Goal: Task Accomplishment & Management: Use online tool/utility

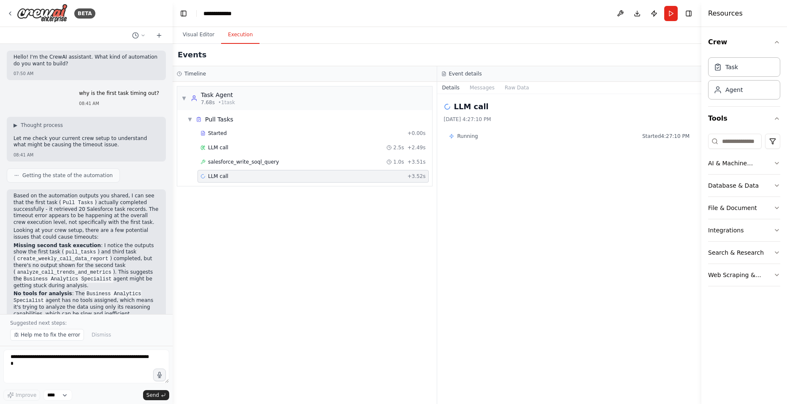
scroll to position [148, 0]
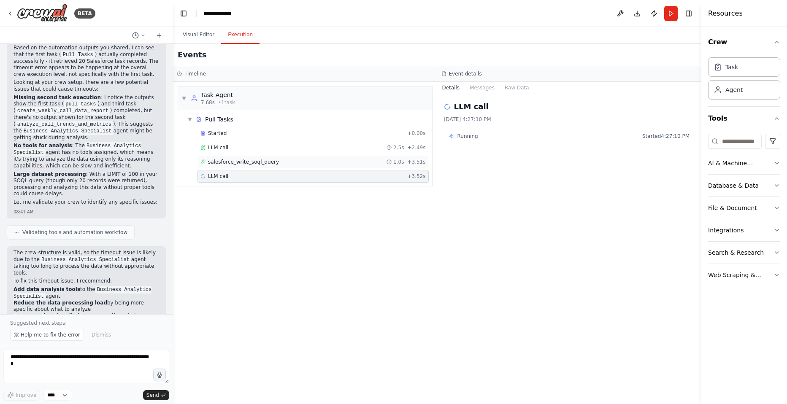
click at [225, 160] on span "salesforce_write_soql_query" at bounding box center [243, 162] width 71 height 7
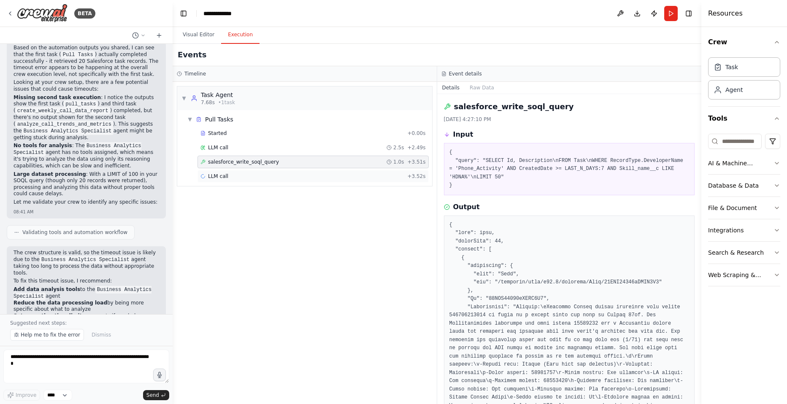
click at [224, 175] on span "LLM call" at bounding box center [218, 176] width 20 height 7
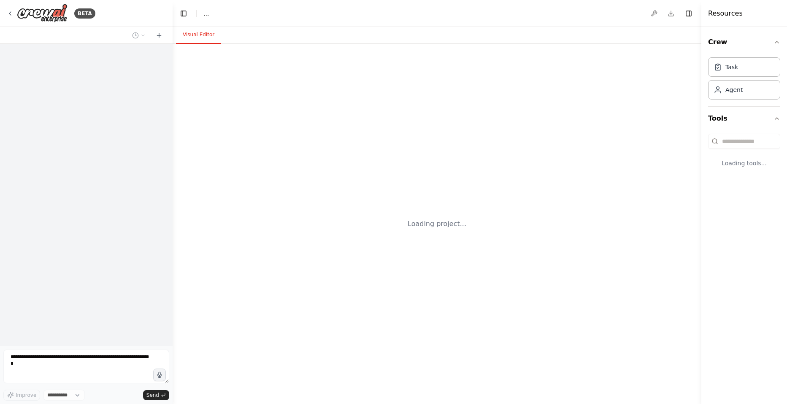
select select "****"
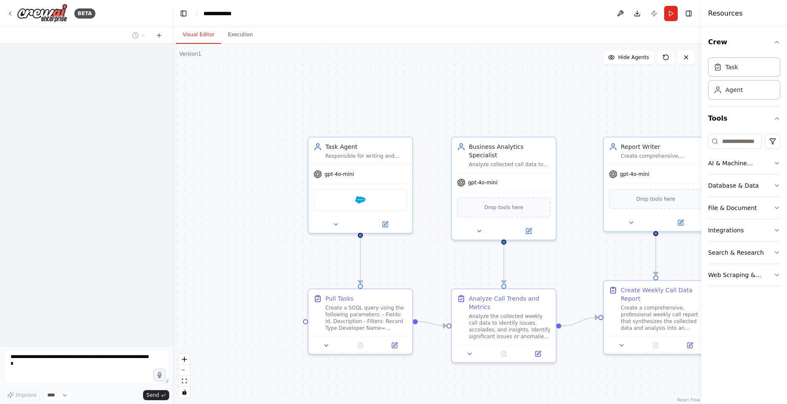
scroll to position [148, 0]
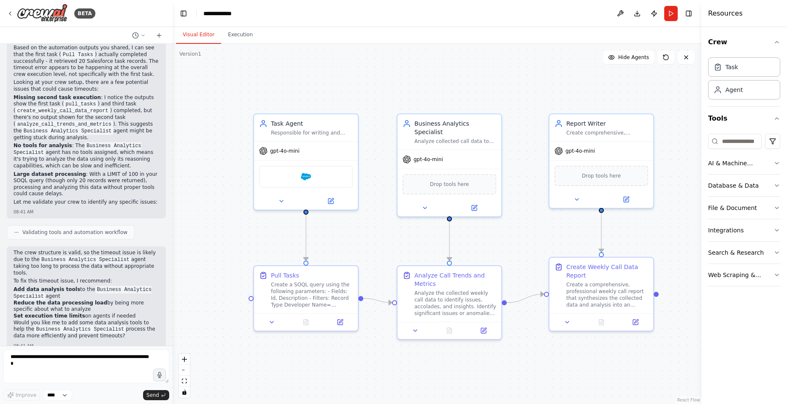
drag, startPoint x: 286, startPoint y: 252, endPoint x: 249, endPoint y: 232, distance: 41.2
click at [249, 232] on div ".deletable-edge-delete-btn { width: 20px; height: 20px; border: 0px solid #ffff…" at bounding box center [437, 224] width 529 height 361
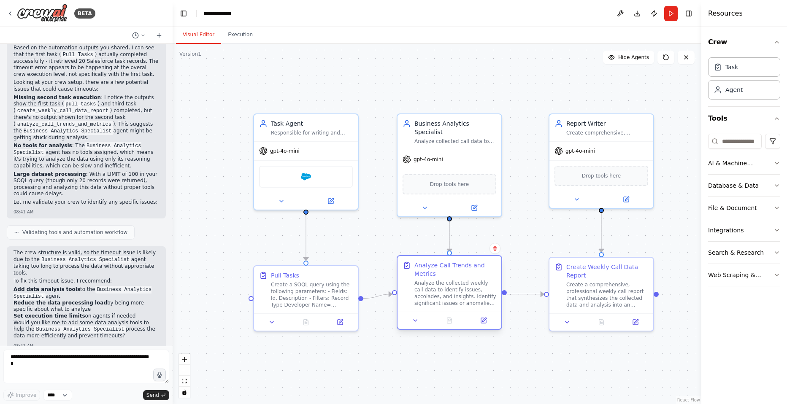
drag, startPoint x: 432, startPoint y: 303, endPoint x: 433, endPoint y: 295, distance: 8.1
click at [433, 295] on div "Analyze the collected weekly call data to identify issues, accolades, and insig…" at bounding box center [456, 293] width 82 height 27
click at [486, 320] on icon at bounding box center [483, 320] width 7 height 7
click at [481, 320] on icon at bounding box center [483, 320] width 7 height 7
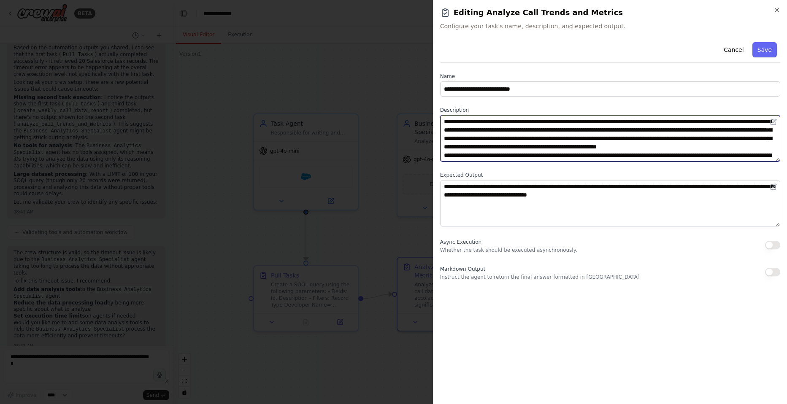
click at [499, 123] on textarea "**********" at bounding box center [610, 138] width 340 height 46
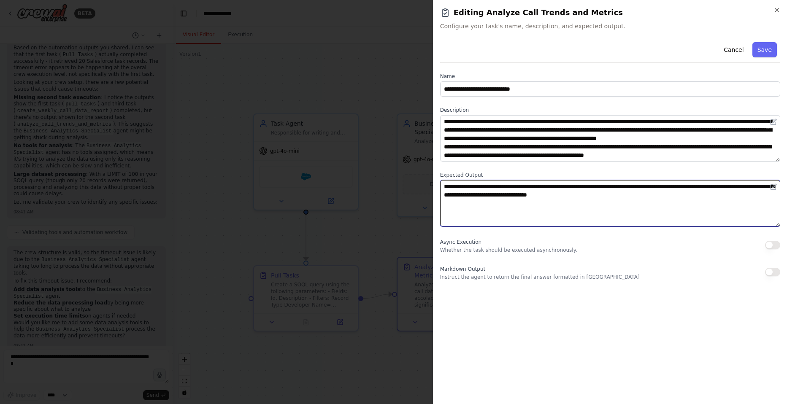
click at [565, 207] on textarea "**********" at bounding box center [610, 203] width 340 height 46
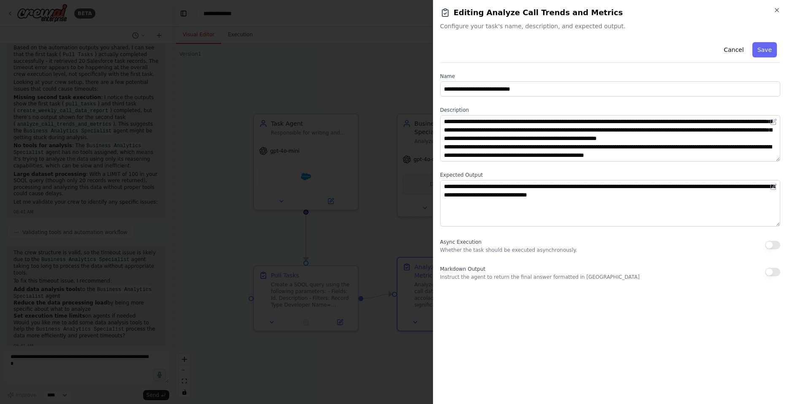
click at [770, 58] on div "Cancel Save" at bounding box center [610, 51] width 340 height 24
click at [768, 53] on button "Save" at bounding box center [765, 49] width 24 height 15
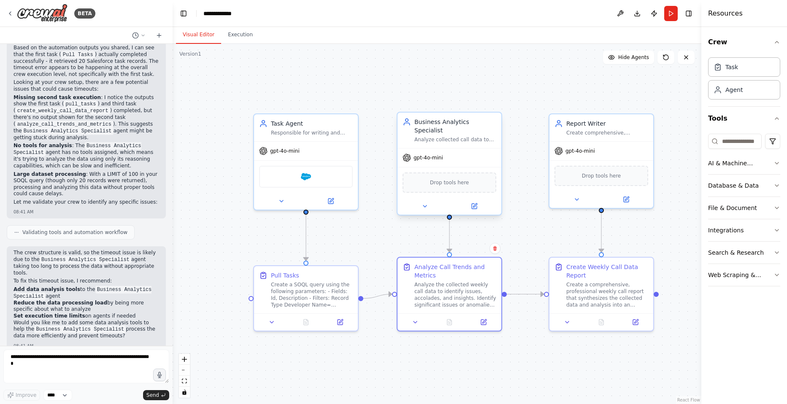
click at [478, 205] on div at bounding box center [450, 206] width 104 height 17
click at [474, 203] on icon at bounding box center [474, 206] width 7 height 7
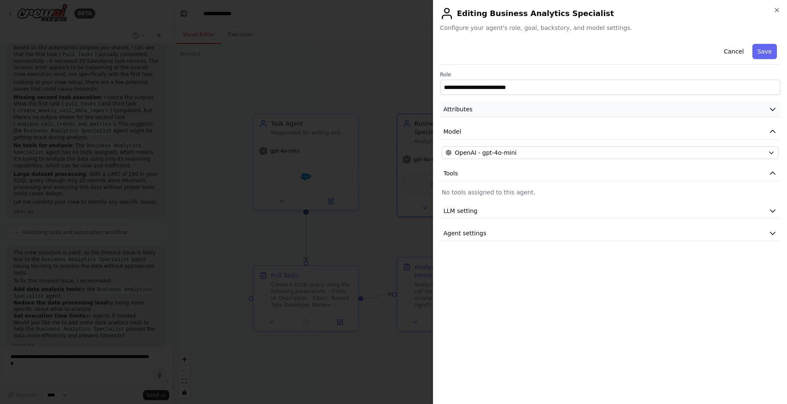
click at [568, 109] on button "Attributes" at bounding box center [610, 110] width 340 height 16
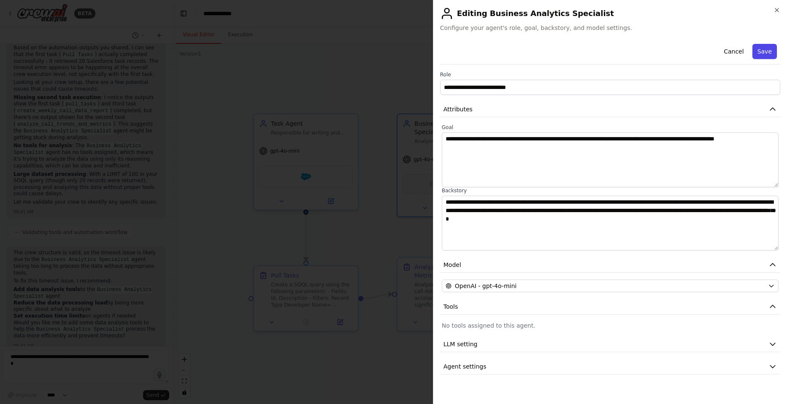
click at [770, 49] on button "Save" at bounding box center [765, 51] width 24 height 15
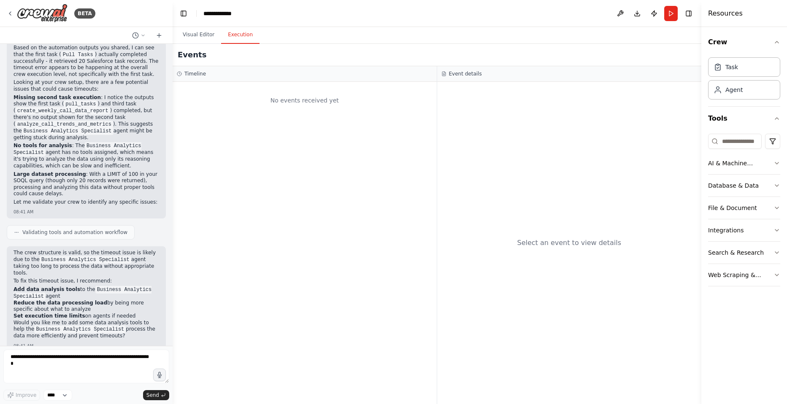
click at [248, 39] on button "Execution" at bounding box center [240, 35] width 38 height 18
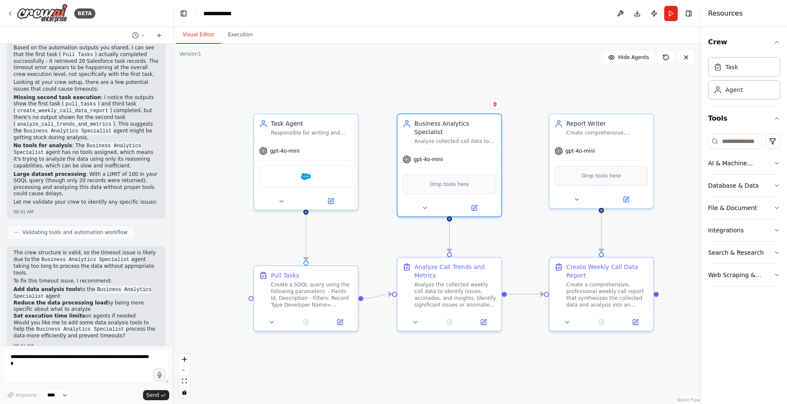
click at [202, 38] on button "Visual Editor" at bounding box center [198, 35] width 45 height 18
click at [672, 16] on button "Run" at bounding box center [671, 13] width 14 height 15
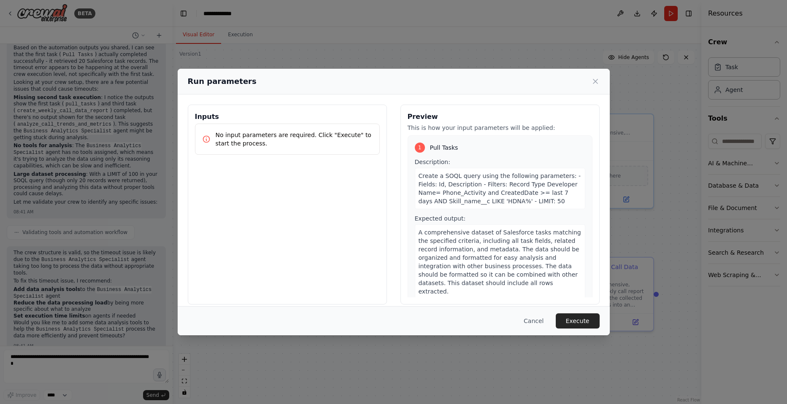
click at [579, 313] on div "Cancel Execute" at bounding box center [394, 320] width 432 height 29
click at [579, 319] on button "Execute" at bounding box center [578, 321] width 44 height 15
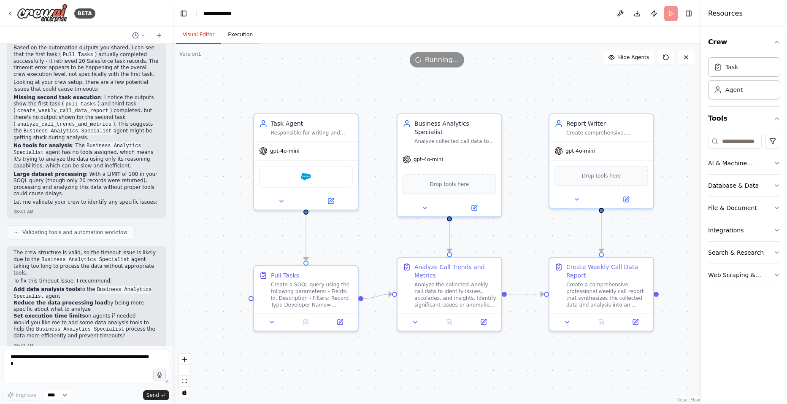
click at [233, 35] on button "Execution" at bounding box center [240, 35] width 38 height 18
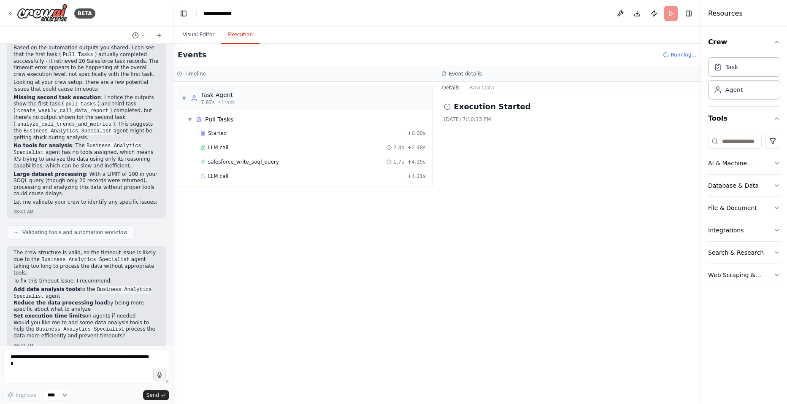
click at [249, 155] on div "Started + 0.00s LLM call 2.4s + 2.48s salesforce_write_soql_query 1.7s + 4.19s …" at bounding box center [308, 155] width 248 height 57
drag, startPoint x: 249, startPoint y: 155, endPoint x: 247, endPoint y: 159, distance: 4.8
click at [247, 159] on span "salesforce_write_soql_query" at bounding box center [243, 162] width 71 height 7
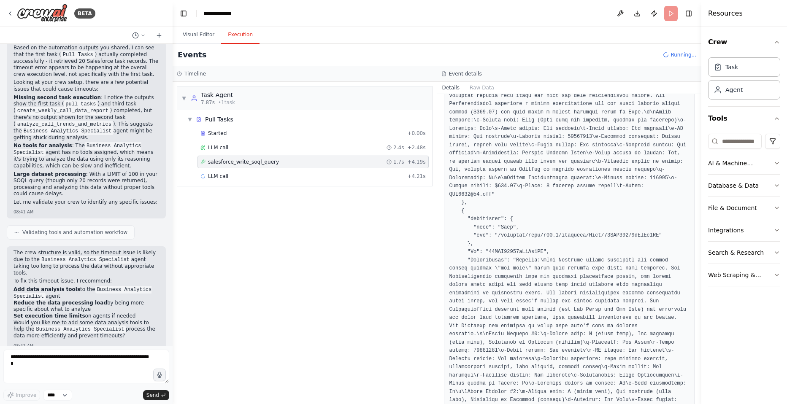
scroll to position [1604, 0]
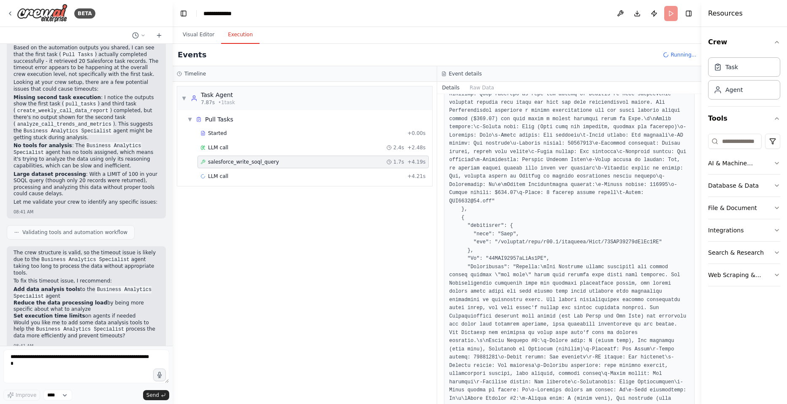
click at [287, 255] on div "▼ Task Agent 7.87s • 1 task ▼ Pull Tasks Started + 0.00s LLM call 2.4s + 2.48s …" at bounding box center [305, 243] width 264 height 323
click at [229, 176] on div "LLM call + 4.21s" at bounding box center [313, 176] width 225 height 7
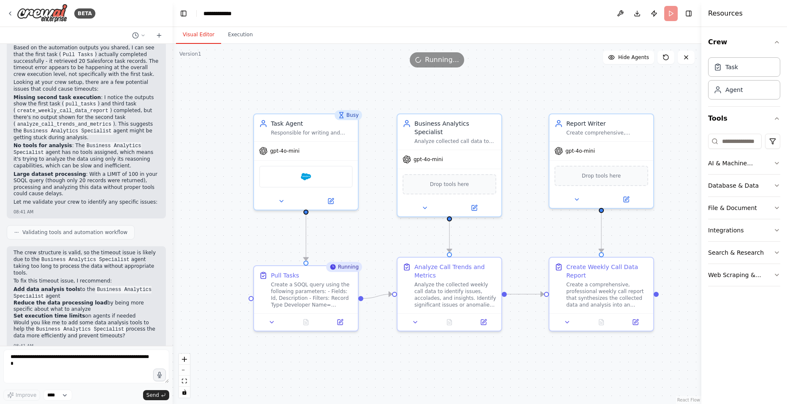
click at [200, 36] on button "Visual Editor" at bounding box center [198, 35] width 45 height 18
click at [344, 323] on button at bounding box center [339, 321] width 29 height 10
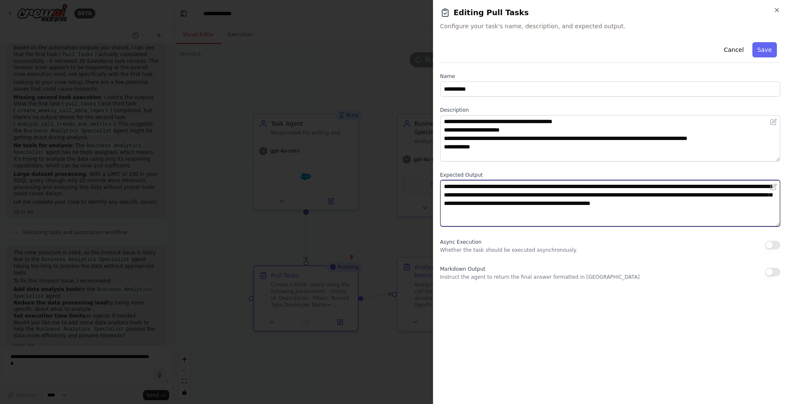
click at [518, 217] on textarea "**********" at bounding box center [610, 203] width 340 height 46
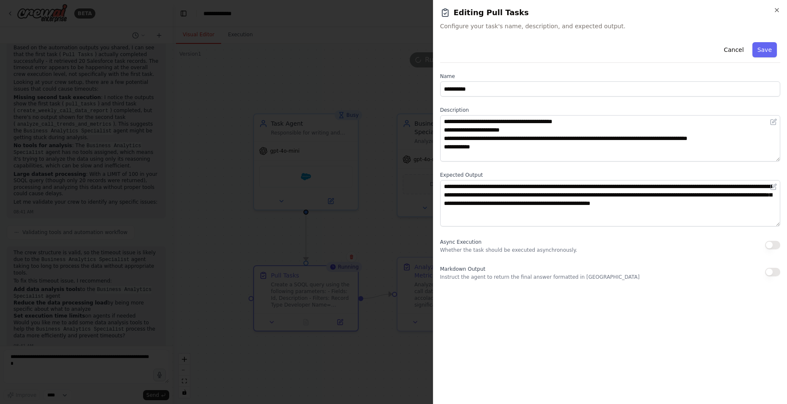
click at [328, 76] on div at bounding box center [393, 202] width 787 height 404
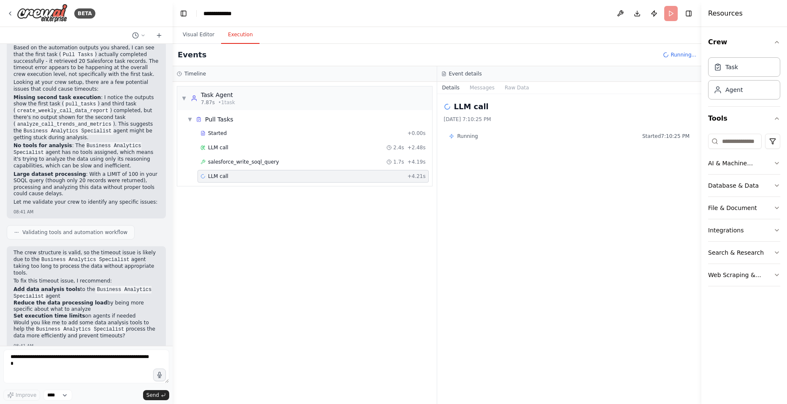
click at [230, 33] on button "Execution" at bounding box center [240, 35] width 38 height 18
click at [230, 168] on div "salesforce_write_soql_query 1.7s + 4.19s" at bounding box center [313, 162] width 231 height 13
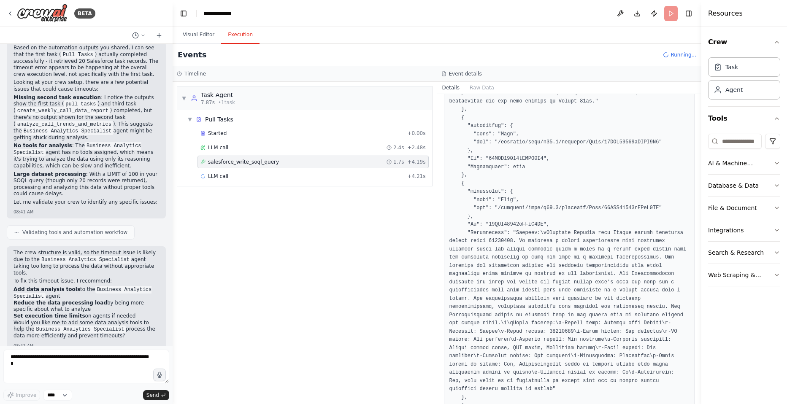
scroll to position [1013, 0]
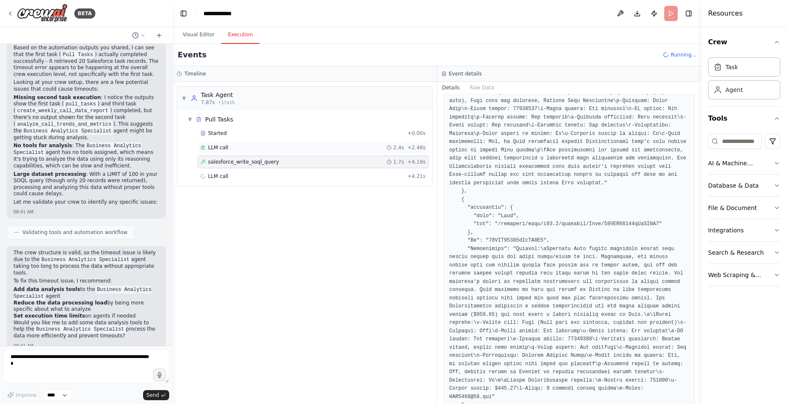
click at [237, 149] on div "LLM call 2.4s + 2.48s" at bounding box center [313, 147] width 225 height 7
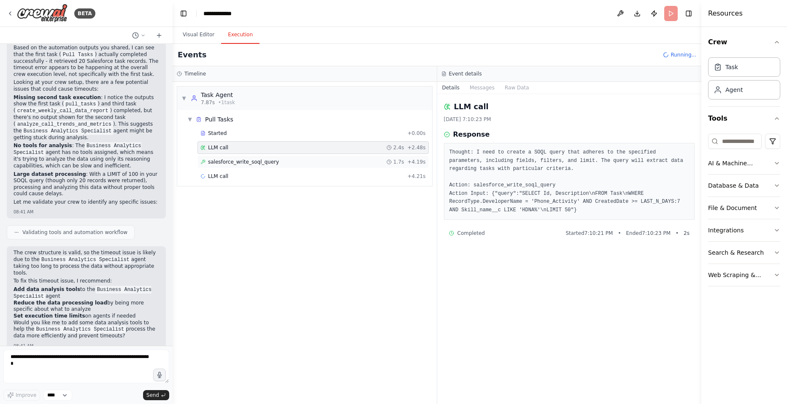
click at [221, 164] on span "salesforce_write_soql_query" at bounding box center [243, 162] width 71 height 7
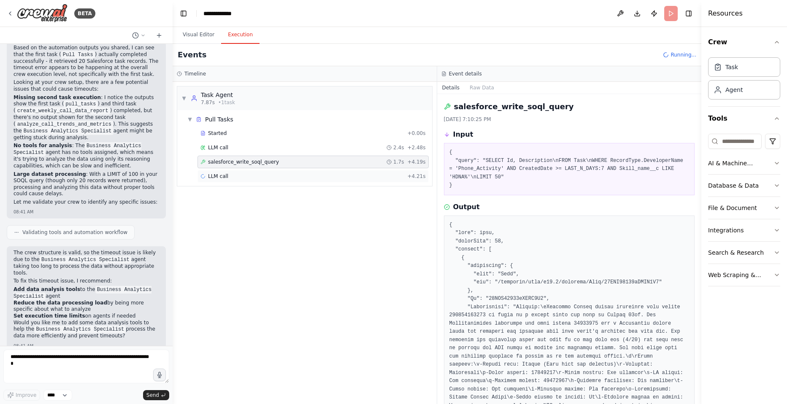
click at [217, 176] on span "LLM call" at bounding box center [218, 176] width 20 height 7
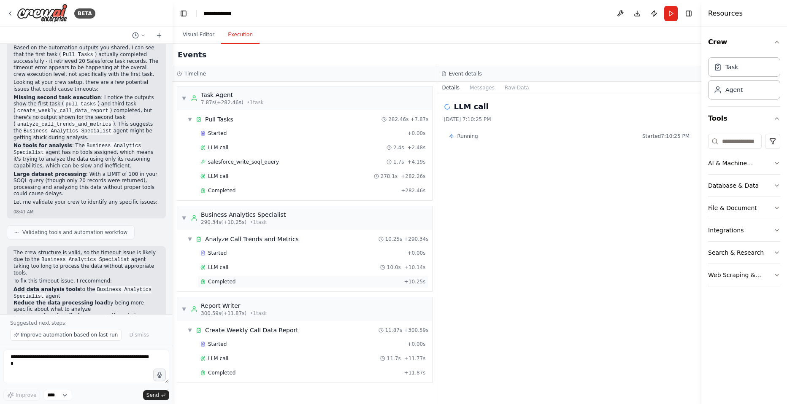
click at [232, 285] on span "Completed" at bounding box center [221, 282] width 27 height 7
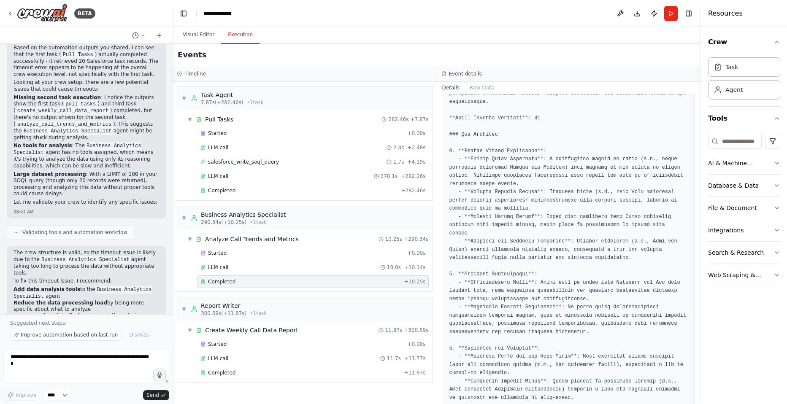
scroll to position [296, 0]
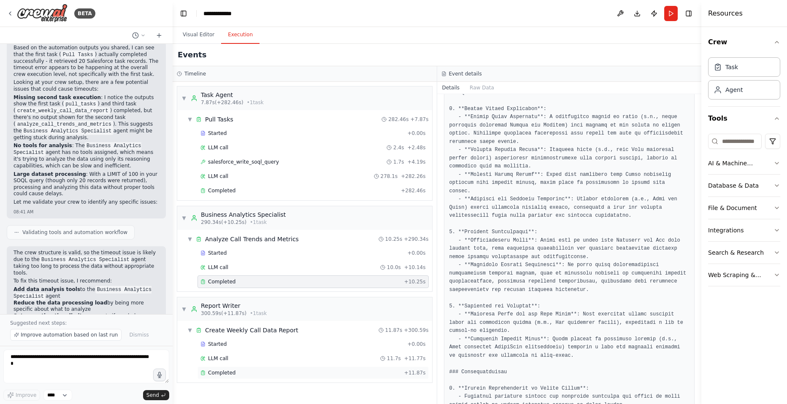
click at [283, 371] on div "Completed" at bounding box center [301, 373] width 201 height 7
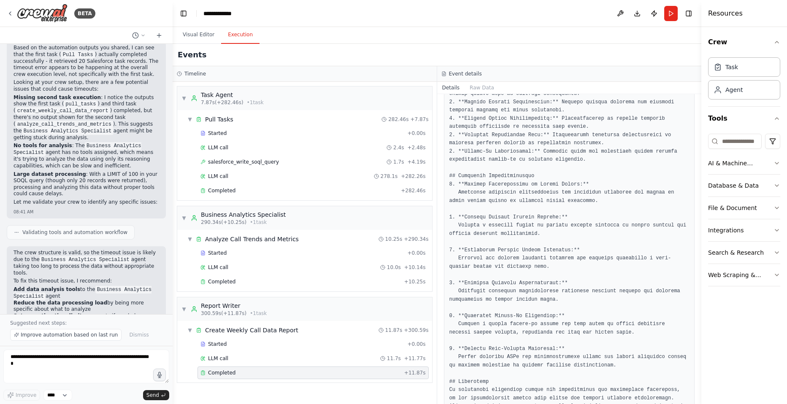
scroll to position [460, 0]
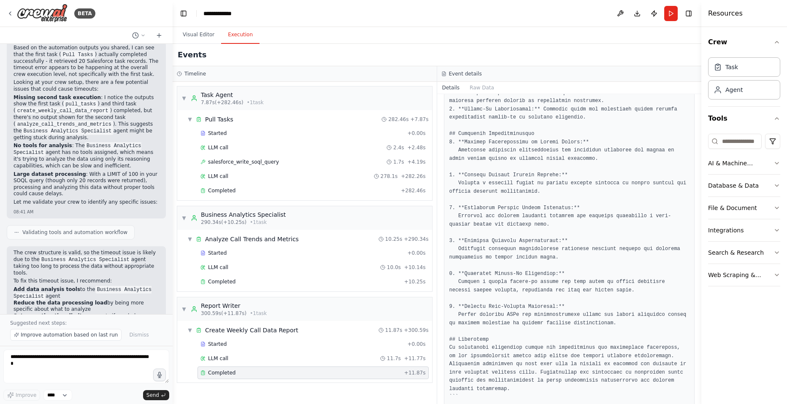
drag, startPoint x: 597, startPoint y: 318, endPoint x: 561, endPoint y: 308, distance: 37.7
click at [561, 308] on pre at bounding box center [570, 85] width 240 height 634
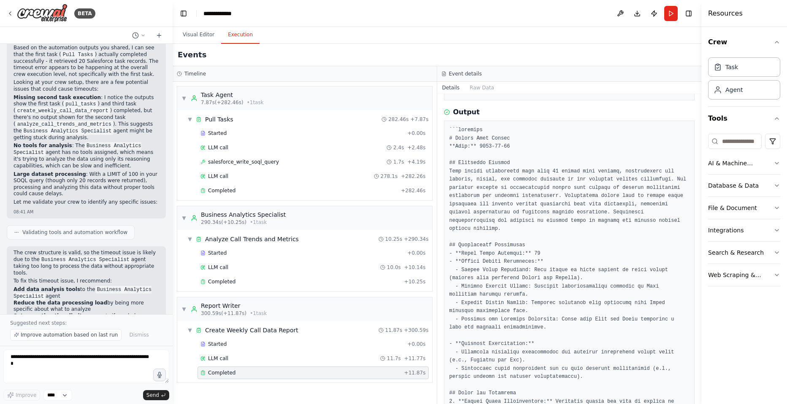
scroll to position [80, 0]
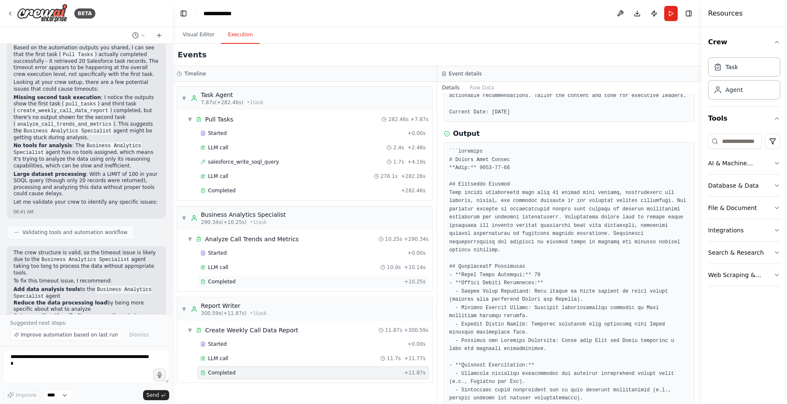
click at [317, 284] on div "Completed" at bounding box center [301, 282] width 201 height 7
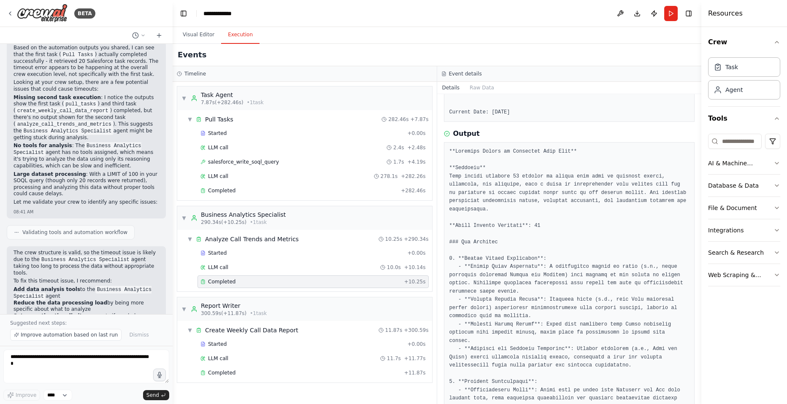
scroll to position [103, 0]
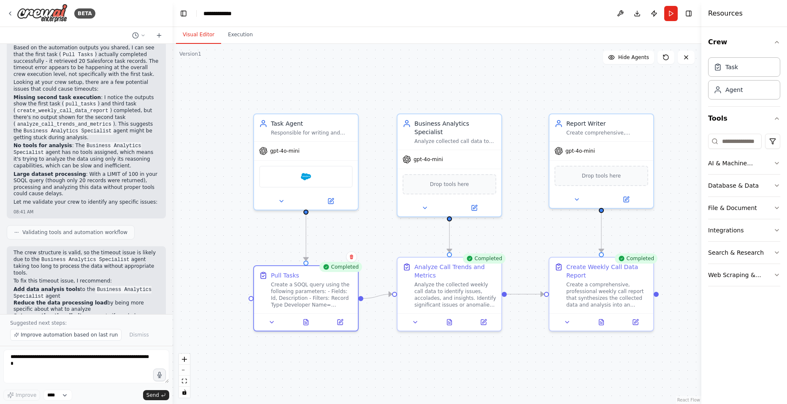
click at [203, 33] on button "Visual Editor" at bounding box center [198, 35] width 45 height 18
click at [485, 326] on div at bounding box center [450, 320] width 104 height 17
click at [491, 320] on button at bounding box center [483, 321] width 29 height 10
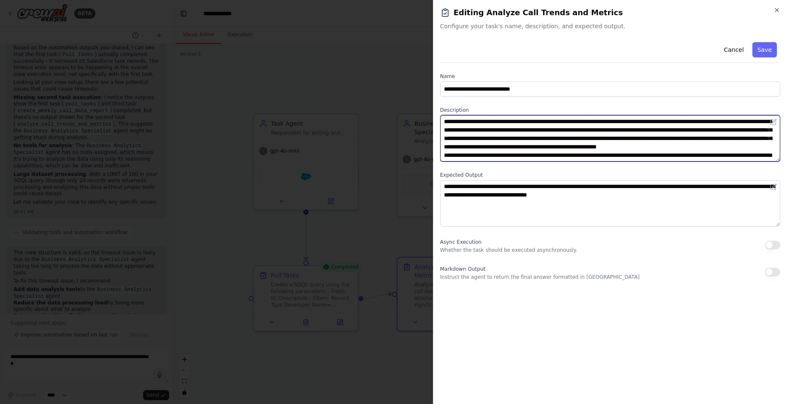
click at [571, 157] on textarea "**********" at bounding box center [610, 138] width 340 height 46
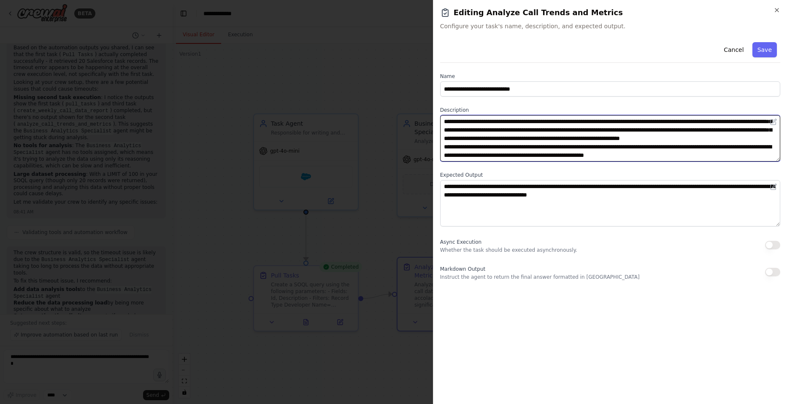
scroll to position [34, 0]
drag, startPoint x: 697, startPoint y: 152, endPoint x: 444, endPoint y: 141, distance: 253.1
click at [444, 141] on textarea "**********" at bounding box center [610, 138] width 340 height 46
click at [638, 148] on textarea "**********" at bounding box center [610, 138] width 340 height 46
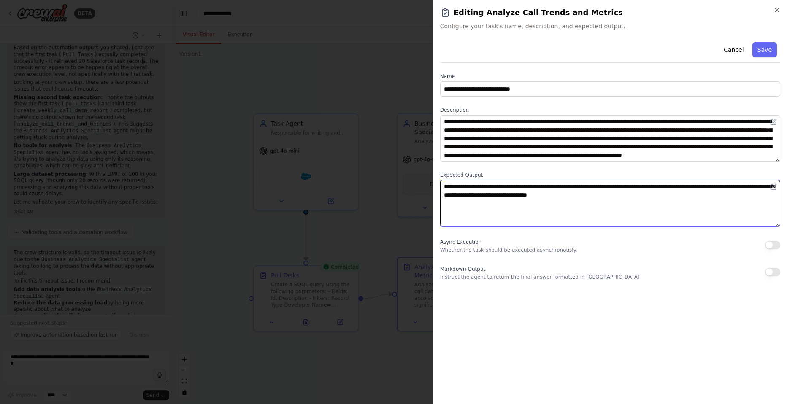
click at [615, 203] on textarea "**********" at bounding box center [610, 203] width 340 height 46
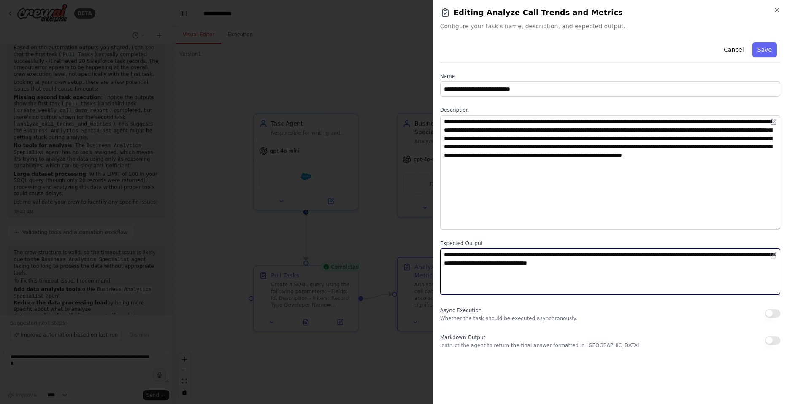
drag, startPoint x: 778, startPoint y: 159, endPoint x: 776, endPoint y: 228, distance: 68.4
click at [776, 228] on textarea "**********" at bounding box center [610, 172] width 340 height 115
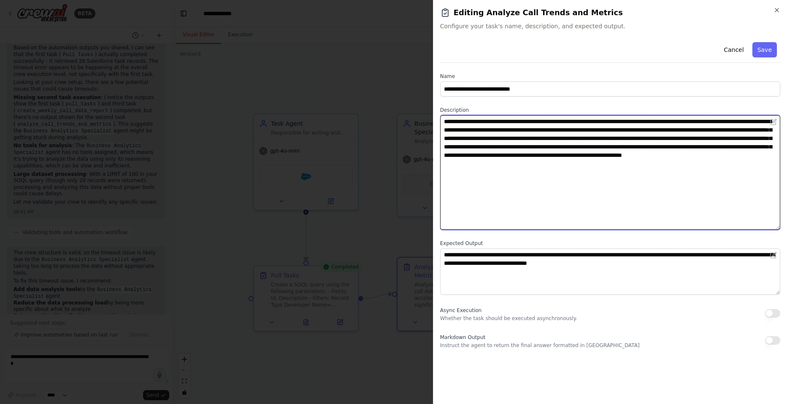
click at [621, 167] on textarea "**********" at bounding box center [610, 172] width 340 height 115
drag, startPoint x: 573, startPoint y: 157, endPoint x: 648, endPoint y: 155, distance: 75.2
click at [648, 155] on textarea "**********" at bounding box center [610, 172] width 340 height 115
click at [715, 194] on textarea "**********" at bounding box center [610, 172] width 340 height 115
click at [645, 167] on textarea "**********" at bounding box center [610, 172] width 340 height 115
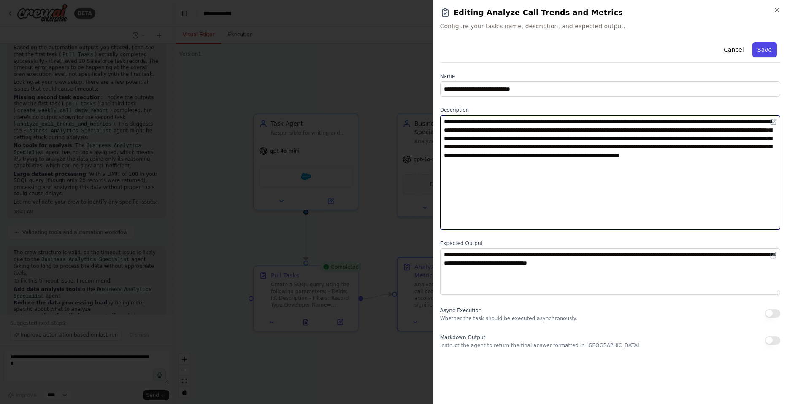
type textarea "**********"
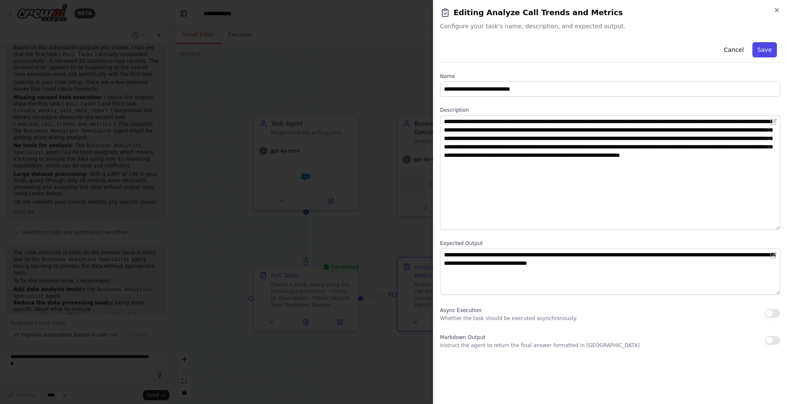
click at [763, 54] on button "Save" at bounding box center [765, 49] width 24 height 15
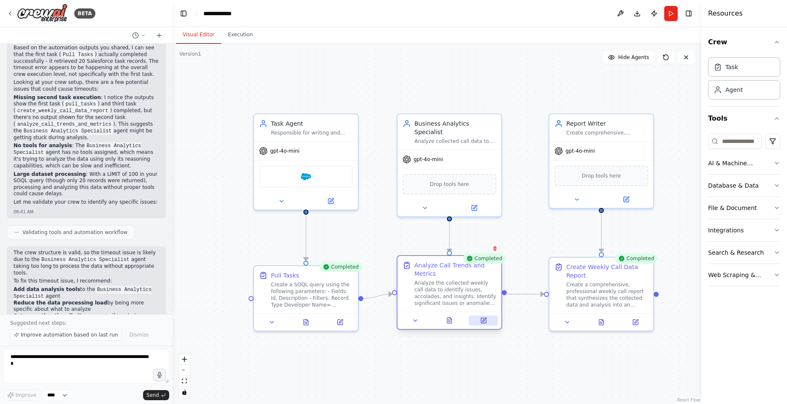
click at [486, 325] on button at bounding box center [483, 321] width 29 height 10
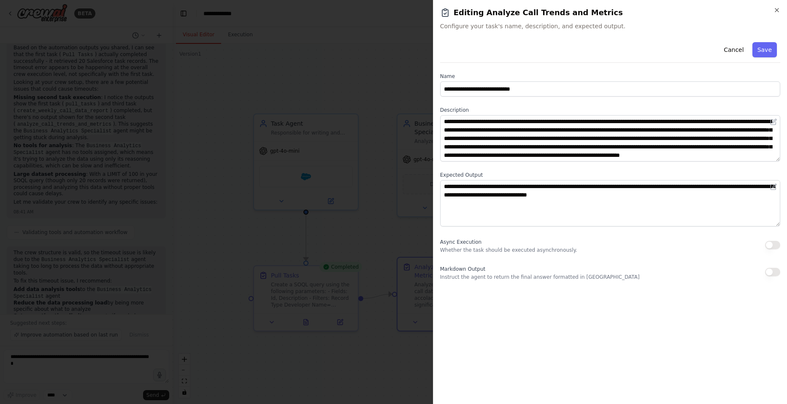
scroll to position [17, 0]
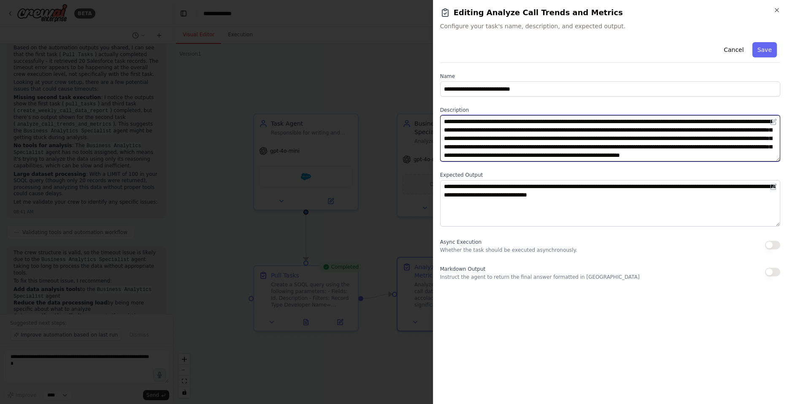
click at [633, 149] on textarea "**********" at bounding box center [610, 138] width 340 height 46
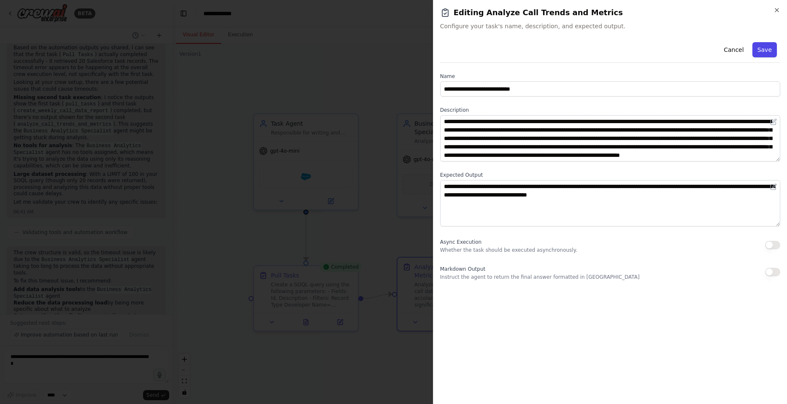
click at [764, 51] on button "Save" at bounding box center [765, 49] width 24 height 15
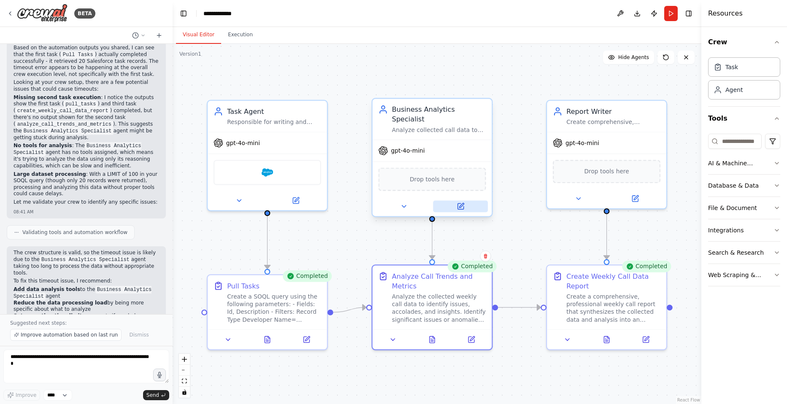
click at [469, 201] on button at bounding box center [460, 207] width 55 height 12
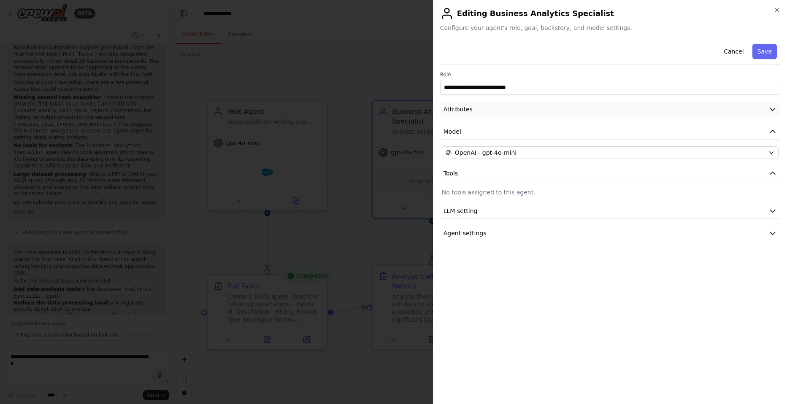
click at [513, 105] on button "Attributes" at bounding box center [610, 110] width 340 height 16
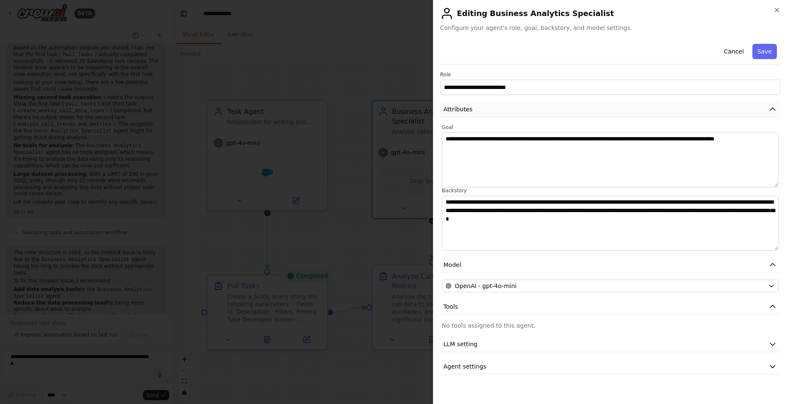
click at [513, 105] on button "Attributes" at bounding box center [610, 110] width 340 height 16
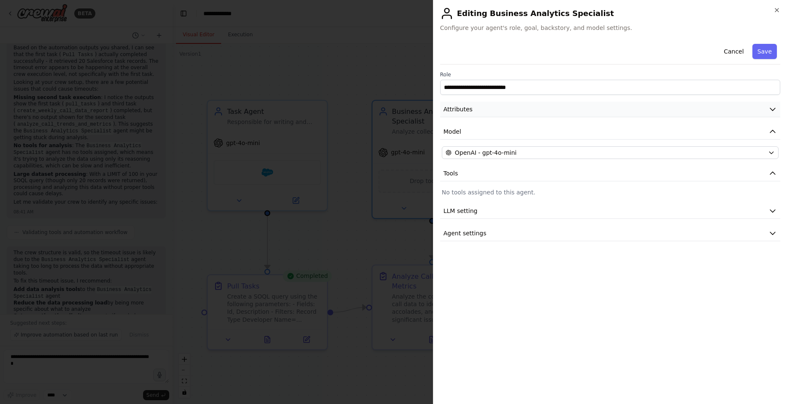
click at [513, 105] on button "Attributes" at bounding box center [610, 110] width 340 height 16
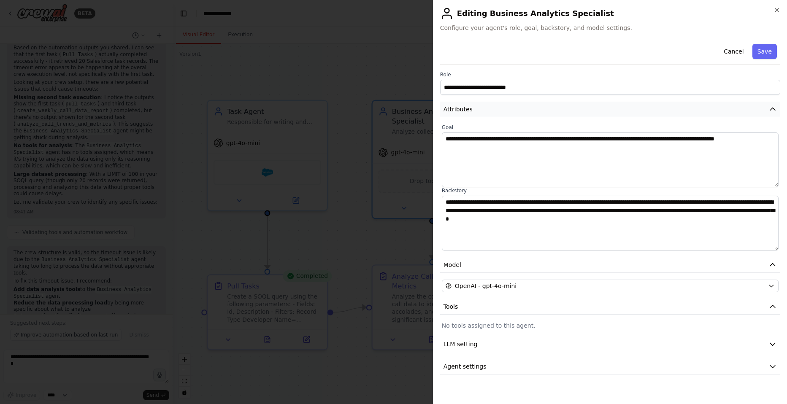
click at [513, 105] on button "Attributes" at bounding box center [610, 110] width 340 height 16
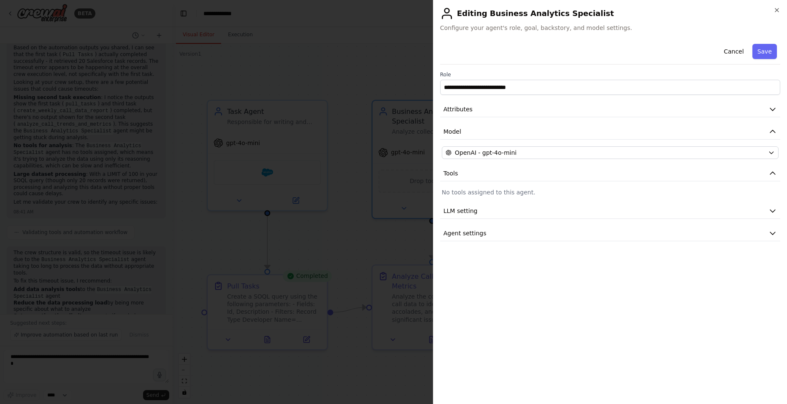
click at [415, 290] on div at bounding box center [393, 202] width 787 height 404
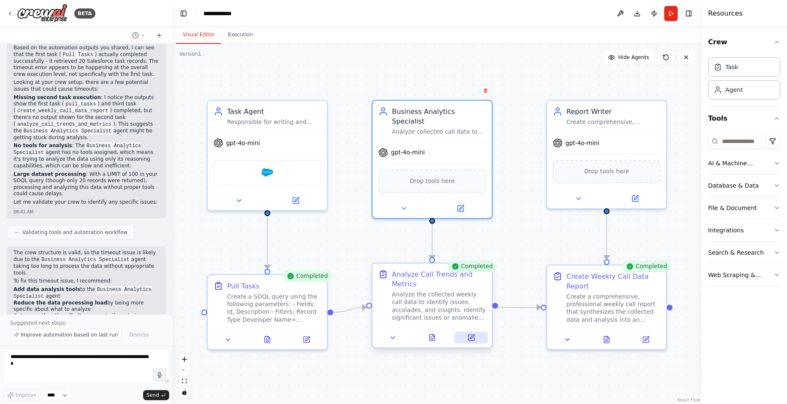
click at [471, 340] on icon at bounding box center [472, 338] width 6 height 6
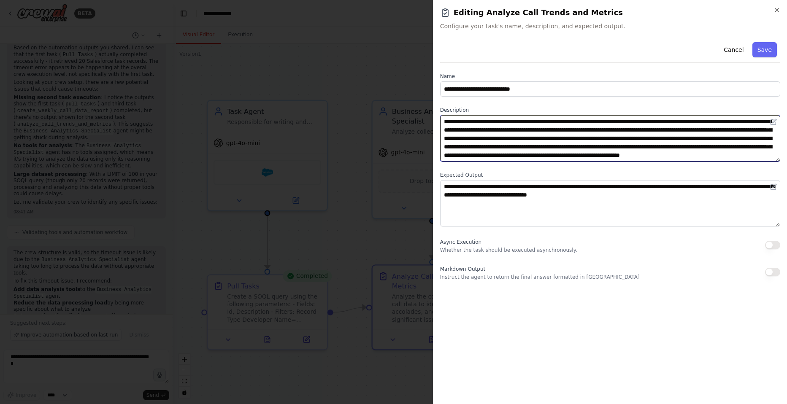
click at [688, 152] on textarea "**********" at bounding box center [610, 138] width 340 height 46
click at [680, 149] on textarea "**********" at bounding box center [610, 138] width 340 height 46
type textarea "**********"
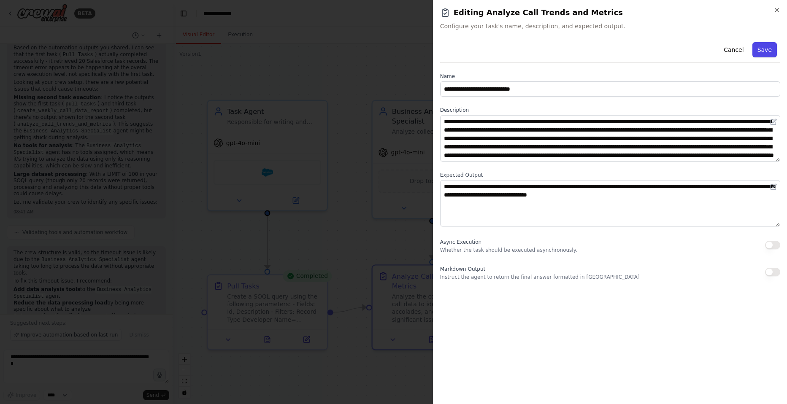
click at [769, 53] on button "Save" at bounding box center [765, 49] width 24 height 15
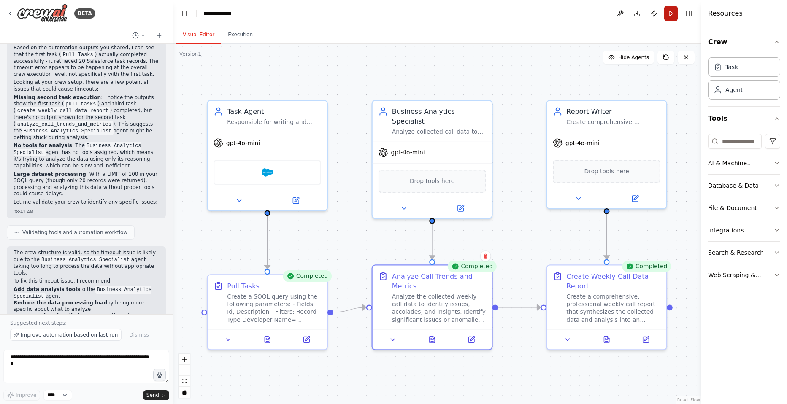
click at [669, 13] on button "Run" at bounding box center [671, 13] width 14 height 15
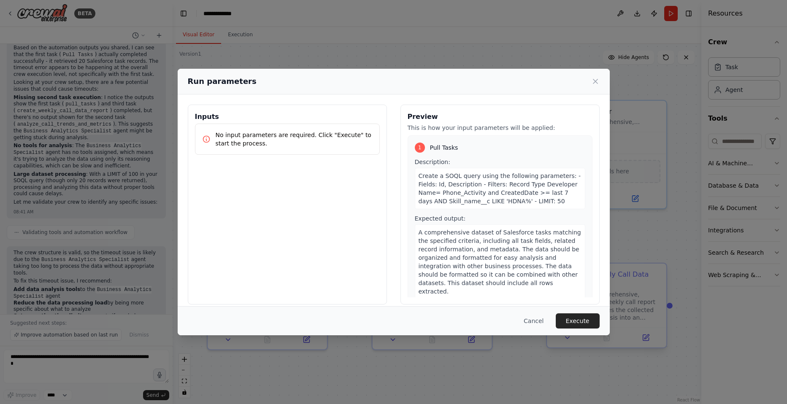
click at [576, 322] on button "Execute" at bounding box center [578, 321] width 44 height 15
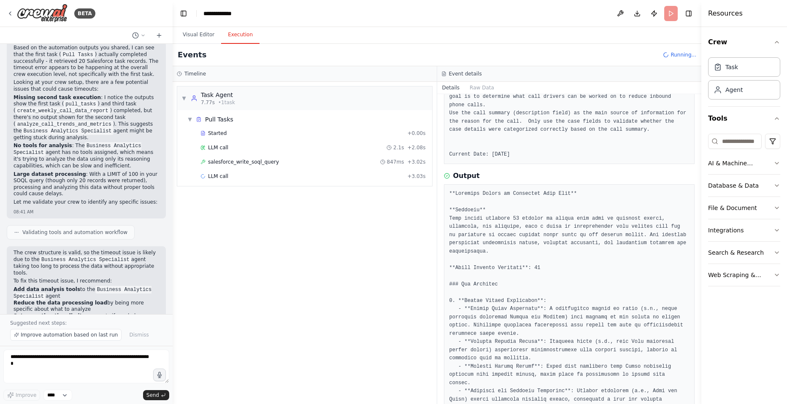
click at [239, 35] on button "Execution" at bounding box center [240, 35] width 38 height 18
click at [238, 166] on div "salesforce_write_soql_query 847ms + 3.02s" at bounding box center [313, 162] width 231 height 13
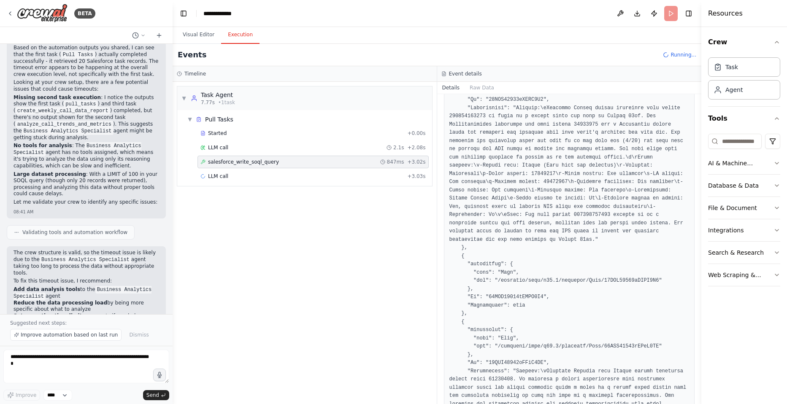
scroll to position [211, 0]
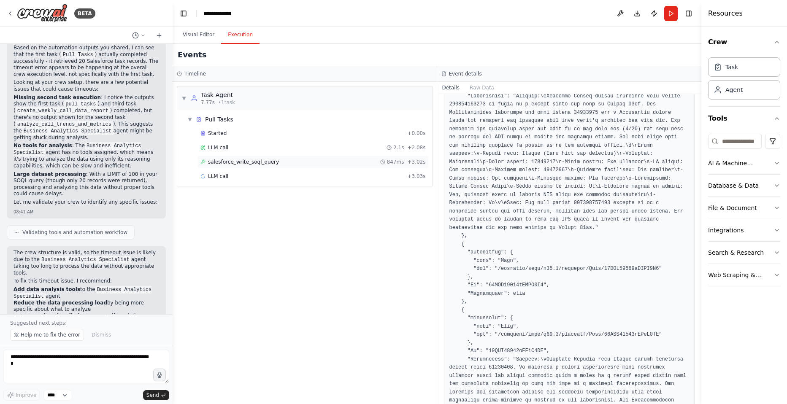
click at [236, 164] on span "salesforce_write_soql_query" at bounding box center [243, 162] width 71 height 7
click at [235, 174] on div "LLM call + 3.03s" at bounding box center [313, 176] width 225 height 7
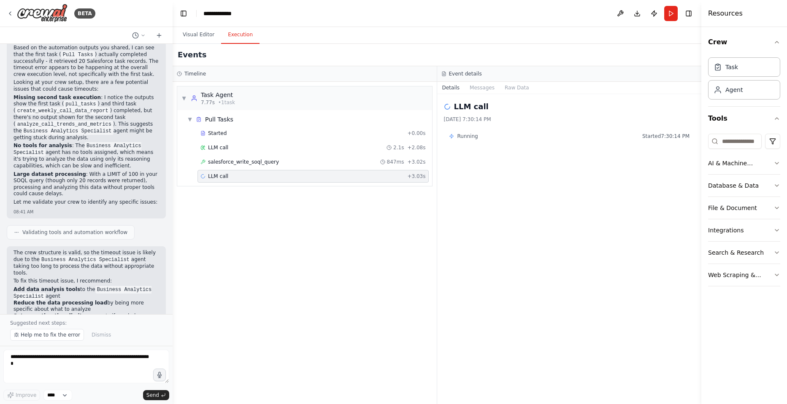
click at [227, 248] on div "▼ Task Agent 7.77s • 1 task ▼ Pull Tasks Started + 0.00s LLM call 2.1s + 2.08s …" at bounding box center [305, 243] width 264 height 323
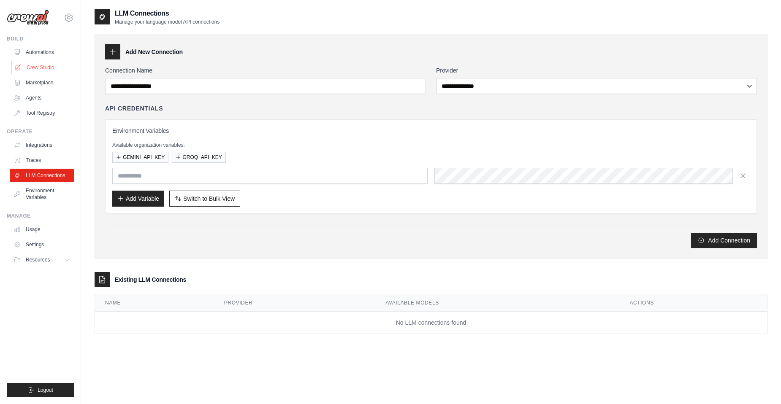
click at [38, 66] on link "Crew Studio" at bounding box center [43, 68] width 64 height 14
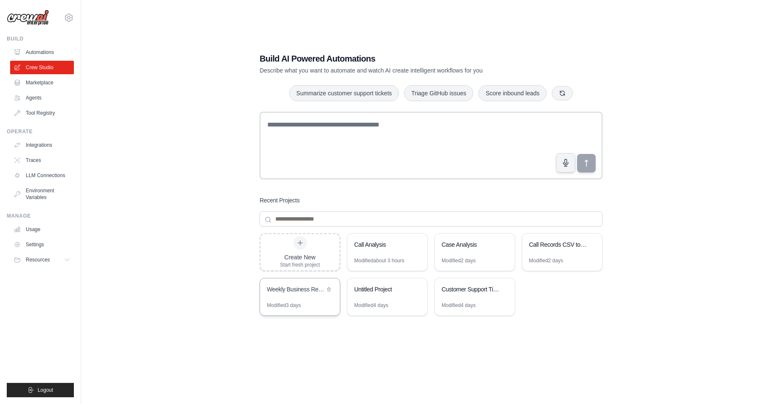
click at [320, 303] on div "Modified 3 days" at bounding box center [300, 309] width 80 height 14
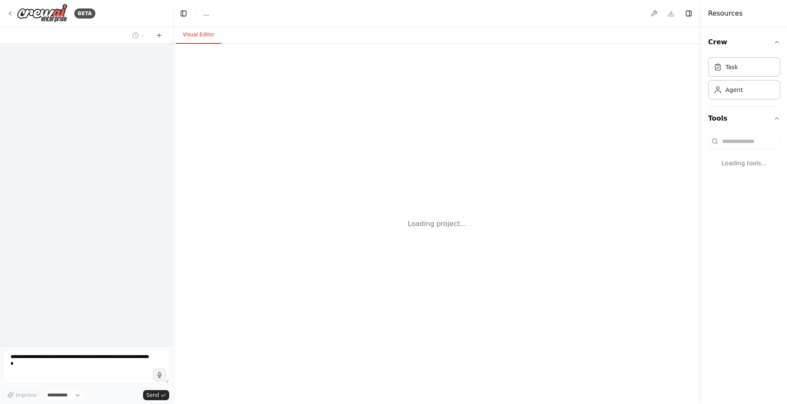
select select "****"
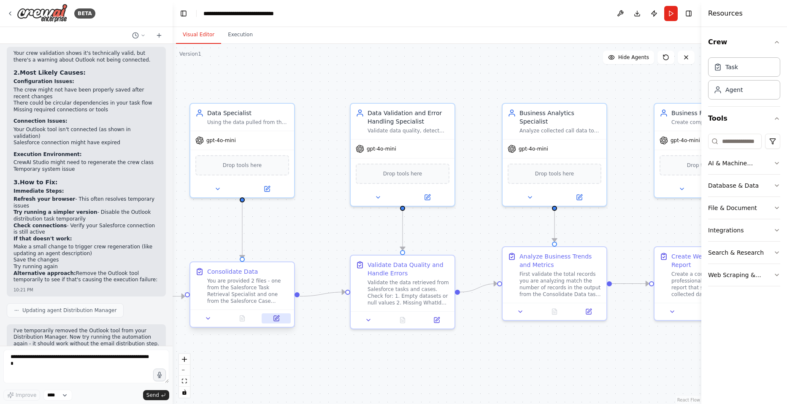
scroll to position [2083, 0]
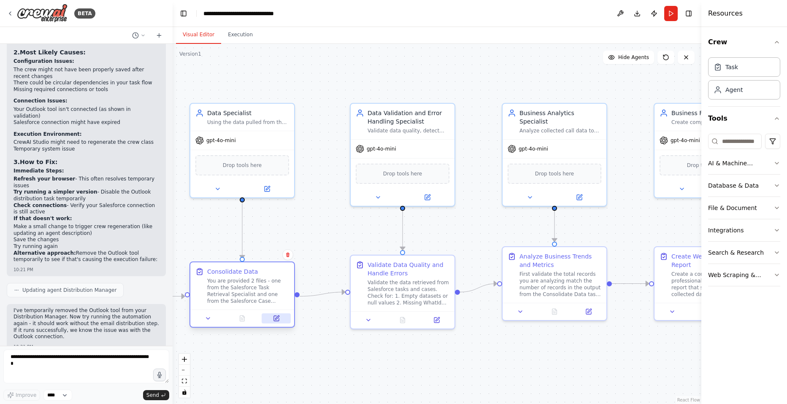
click at [277, 320] on icon at bounding box center [276, 318] width 5 height 5
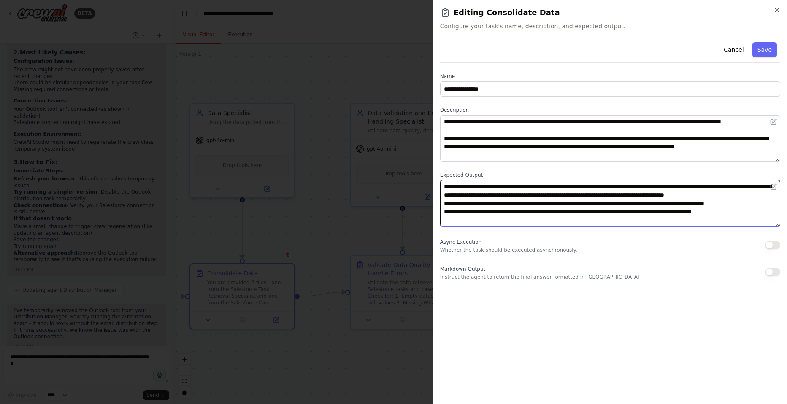
click at [526, 204] on textarea "**********" at bounding box center [610, 203] width 340 height 46
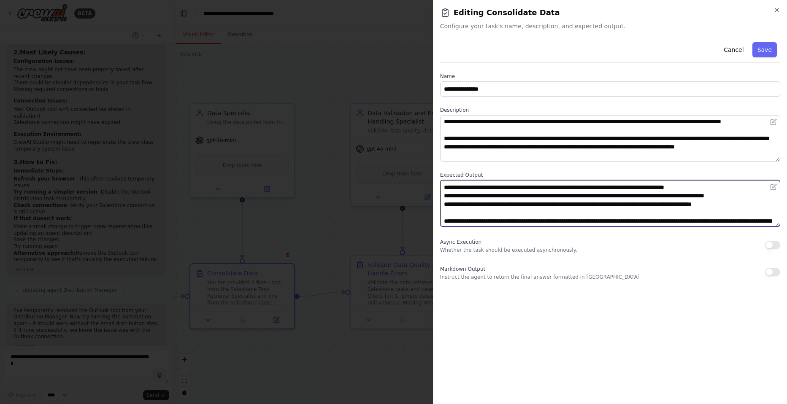
scroll to position [0, 0]
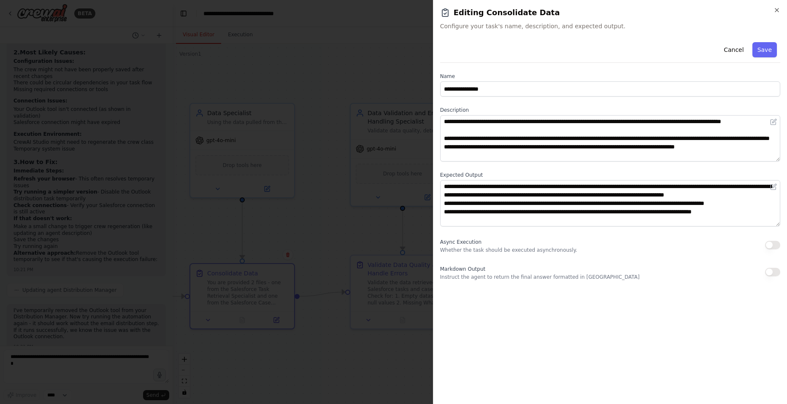
click at [330, 347] on div at bounding box center [393, 202] width 787 height 404
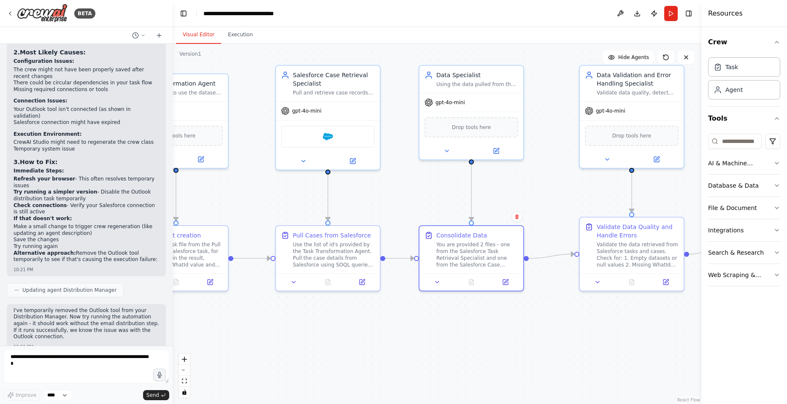
drag, startPoint x: 293, startPoint y: 346, endPoint x: 540, endPoint y: 303, distance: 251.2
click at [550, 303] on div ".deletable-edge-delete-btn { width: 20px; height: 20px; border: 0px solid #ffff…" at bounding box center [437, 224] width 529 height 361
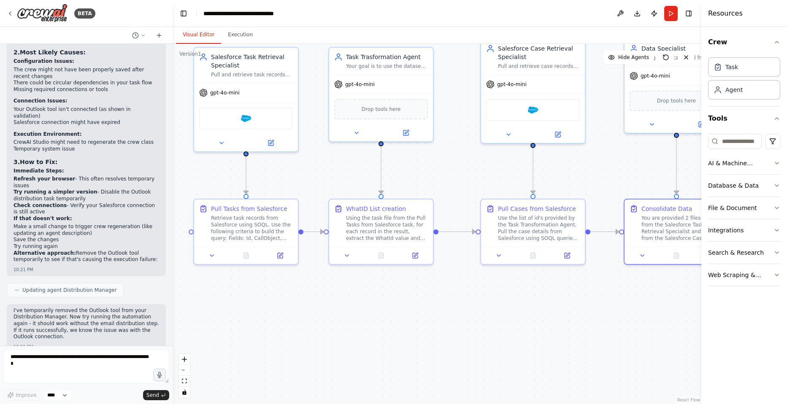
drag, startPoint x: 287, startPoint y: 339, endPoint x: 468, endPoint y: 320, distance: 182.1
click at [469, 320] on div ".deletable-edge-delete-btn { width: 20px; height: 20px; border: 0px solid #ffff…" at bounding box center [437, 224] width 529 height 361
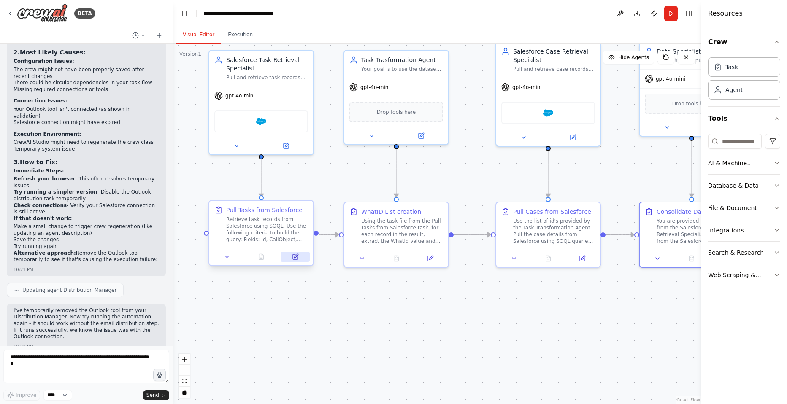
click at [292, 252] on button at bounding box center [295, 257] width 29 height 10
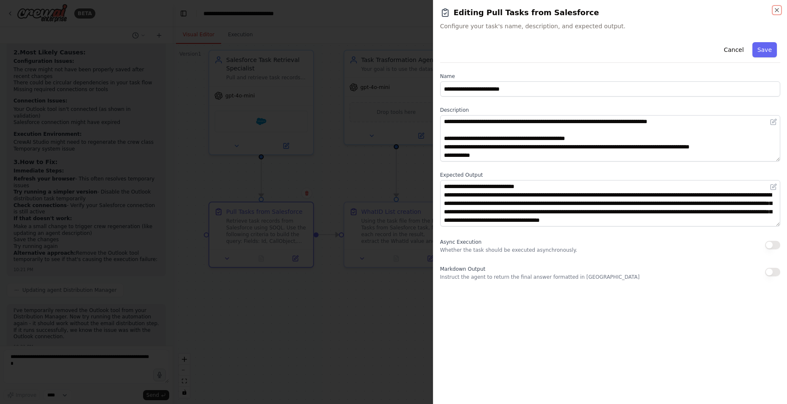
scroll to position [34, 0]
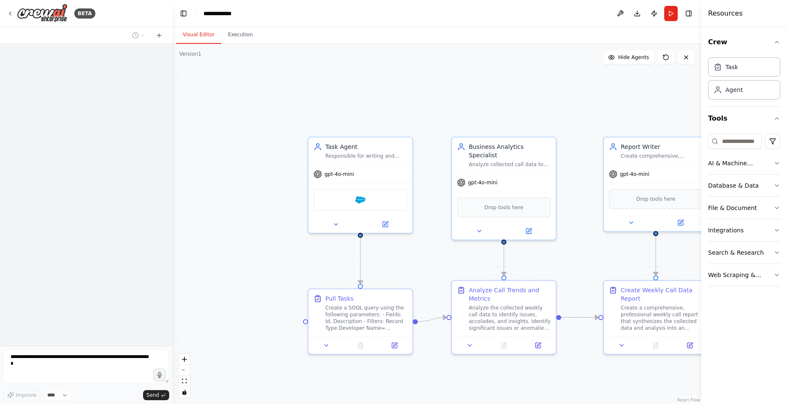
scroll to position [148, 0]
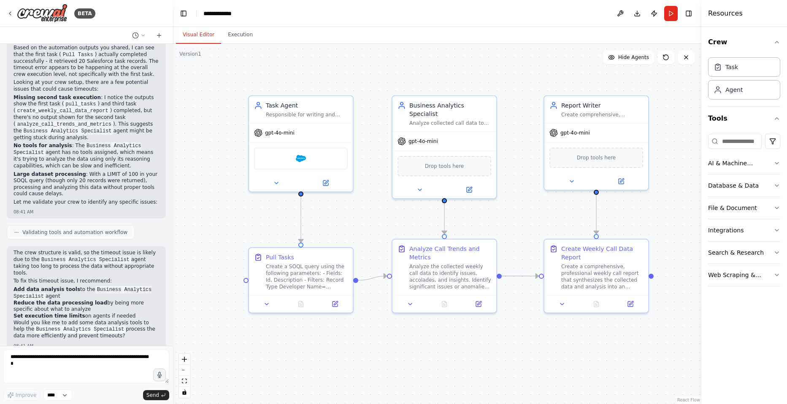
drag, startPoint x: 289, startPoint y: 192, endPoint x: 231, endPoint y: 152, distance: 70.4
click at [231, 152] on div ".deletable-edge-delete-btn { width: 20px; height: 20px; border: 0px solid #ffff…" at bounding box center [437, 224] width 529 height 361
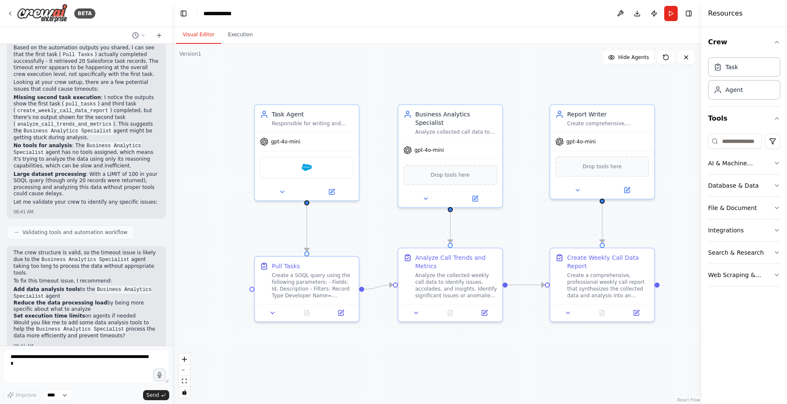
drag, startPoint x: 231, startPoint y: 152, endPoint x: 238, endPoint y: 161, distance: 11.1
click at [238, 161] on div ".deletable-edge-delete-btn { width: 20px; height: 20px; border: 0px solid #ffff…" at bounding box center [437, 224] width 529 height 361
click at [3, 11] on button "Toggle Sidebar" at bounding box center [0, 202] width 7 height 404
click at [12, 11] on icon at bounding box center [10, 13] width 7 height 7
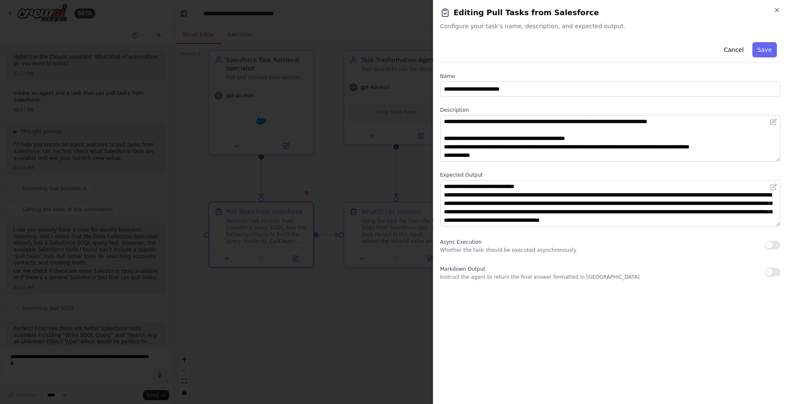
scroll to position [34, 0]
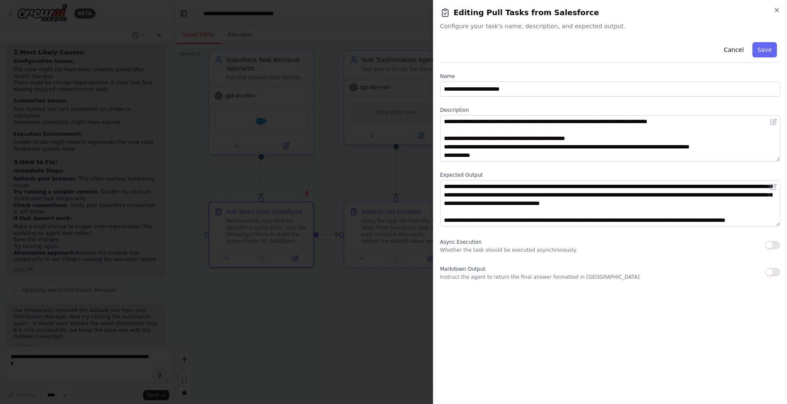
click at [326, 309] on div at bounding box center [393, 202] width 787 height 404
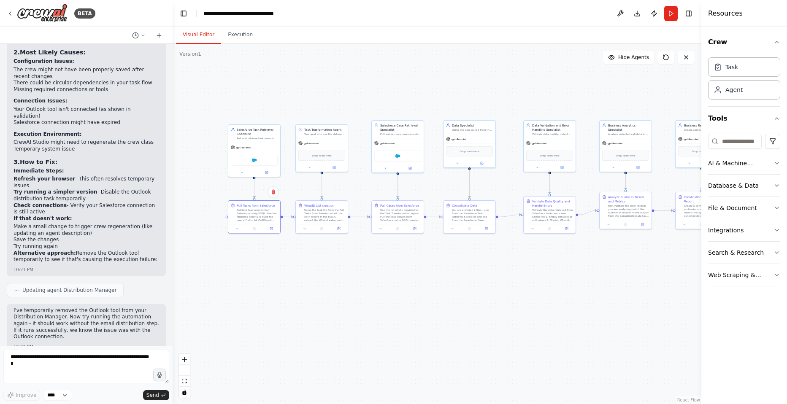
drag, startPoint x: 358, startPoint y: 321, endPoint x: 320, endPoint y: 269, distance: 65.2
click at [320, 269] on div ".deletable-edge-delete-btn { width: 20px; height: 20px; border: 0px solid #ffff…" at bounding box center [437, 224] width 529 height 361
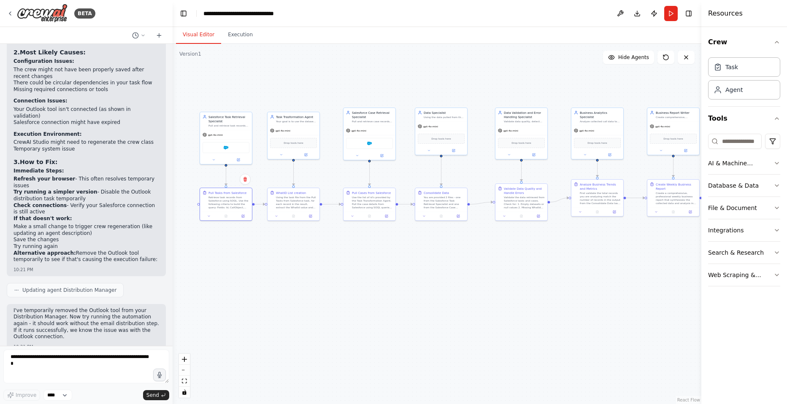
drag, startPoint x: 362, startPoint y: 270, endPoint x: 334, endPoint y: 257, distance: 31.0
click at [334, 257] on div ".deletable-edge-delete-btn { width: 20px; height: 20px; border: 0px solid #ffff…" at bounding box center [437, 224] width 529 height 361
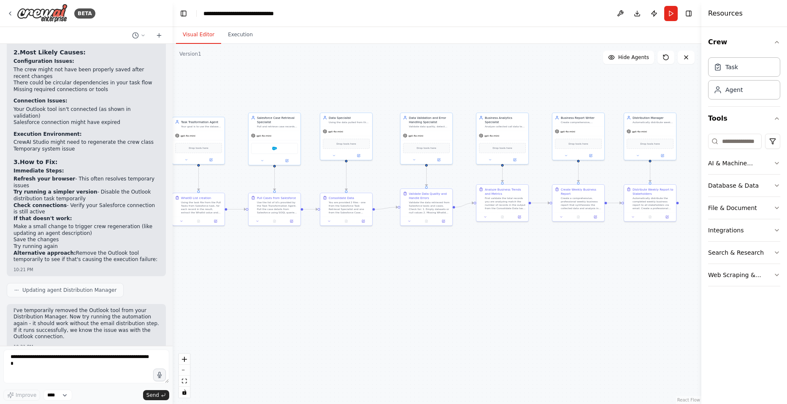
drag, startPoint x: 440, startPoint y: 276, endPoint x: 364, endPoint y: 277, distance: 76.0
click at [364, 277] on div ".deletable-edge-delete-btn { width: 20px; height: 20px; border: 0px solid #ffff…" at bounding box center [437, 224] width 529 height 361
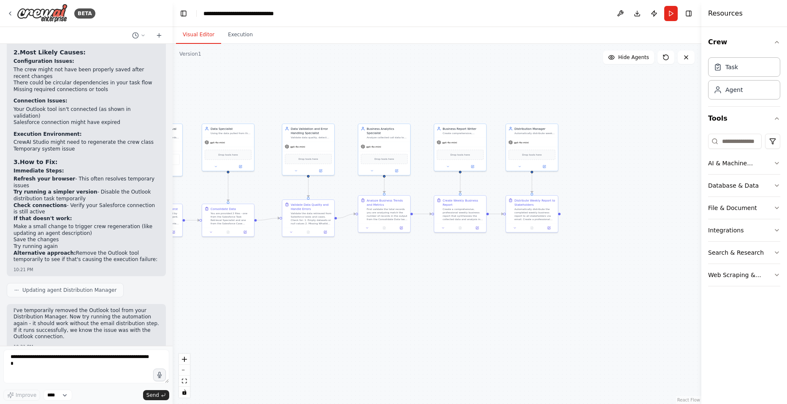
drag, startPoint x: 542, startPoint y: 261, endPoint x: 424, endPoint y: 272, distance: 118.7
click at [424, 272] on div ".deletable-edge-delete-btn { width: 20px; height: 20px; border: 0px solid #ffff…" at bounding box center [437, 224] width 529 height 361
click at [320, 215] on div "Validate the data retrieved from Salesforce tasks and cases. Check for: 1. Empt…" at bounding box center [311, 218] width 41 height 14
click at [326, 231] on icon at bounding box center [326, 231] width 2 height 2
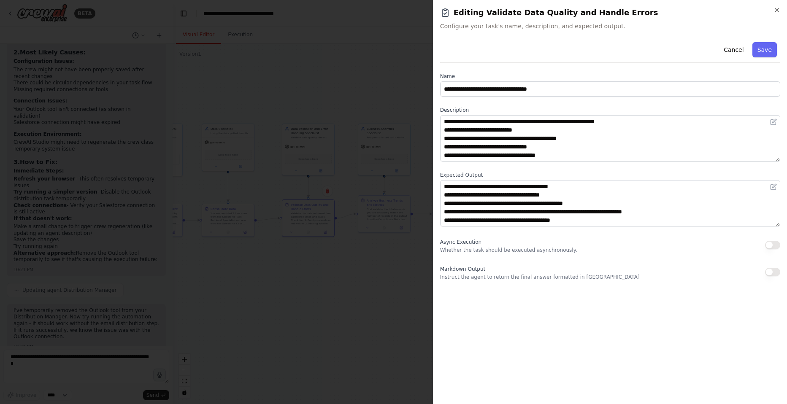
click at [308, 267] on div at bounding box center [393, 202] width 787 height 404
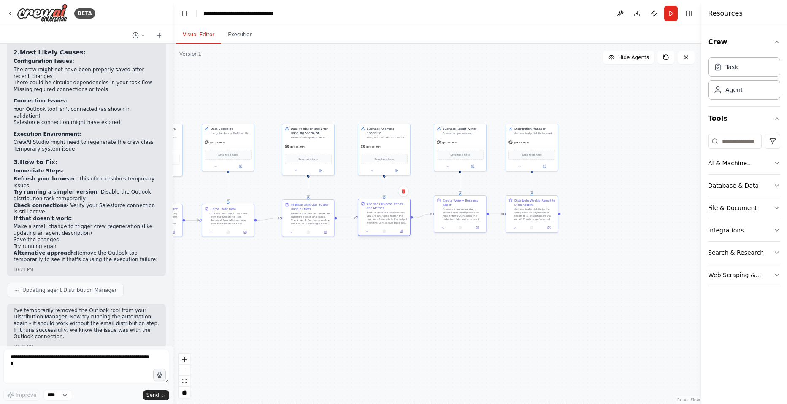
drag, startPoint x: 380, startPoint y: 219, endPoint x: 380, endPoint y: 224, distance: 5.1
click at [380, 224] on div "First validate the total records you are analyzing match the number of records …" at bounding box center [387, 218] width 41 height 14
click at [403, 234] on div at bounding box center [384, 231] width 52 height 9
click at [403, 231] on icon at bounding box center [401, 231] width 3 height 3
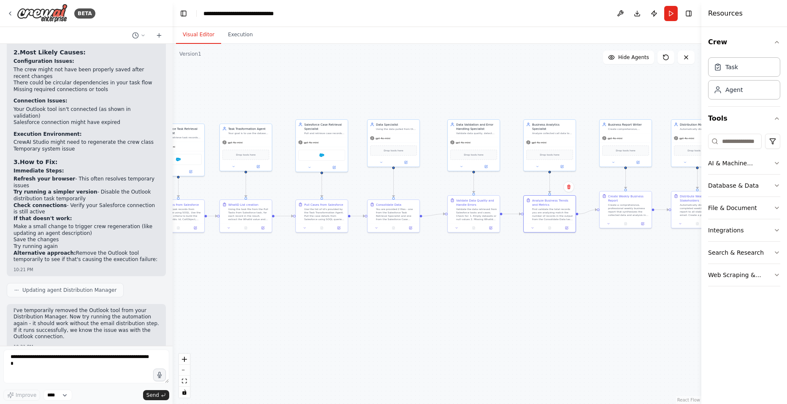
drag, startPoint x: 330, startPoint y: 314, endPoint x: 486, endPoint y: 309, distance: 156.3
click at [486, 309] on div ".deletable-edge-delete-btn { width: 20px; height: 20px; border: 0px solid #ffff…" at bounding box center [437, 224] width 529 height 361
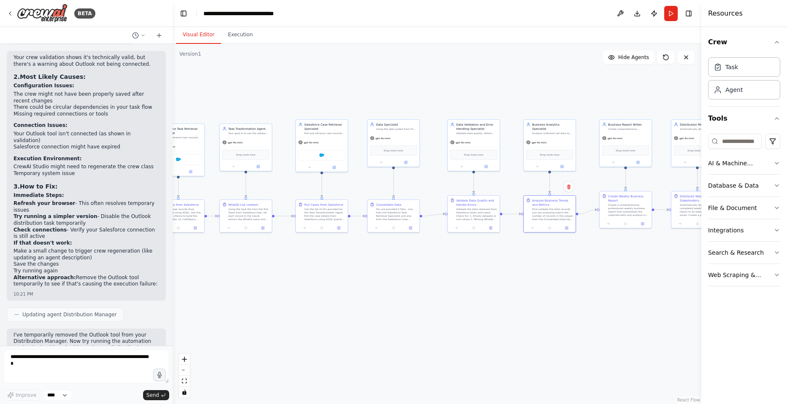
scroll to position [2083, 0]
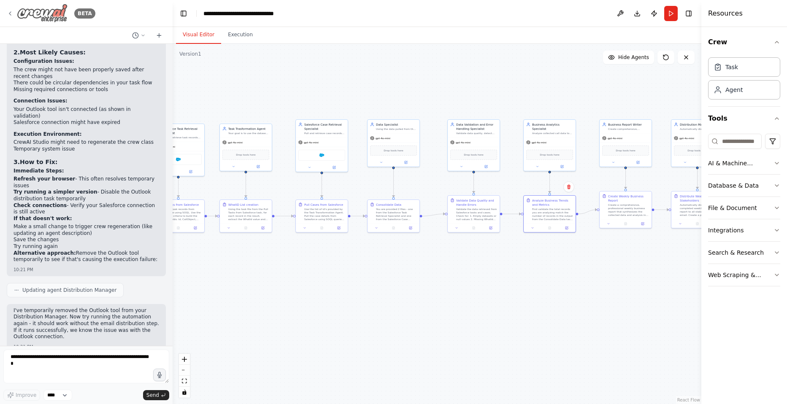
click at [12, 14] on icon at bounding box center [10, 13] width 7 height 7
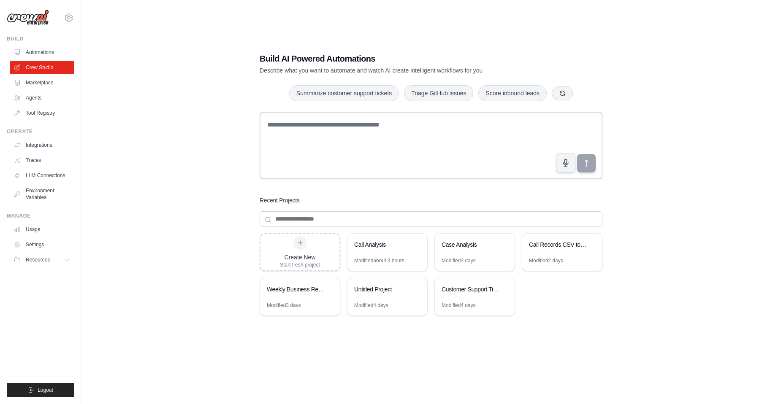
click at [173, 169] on div "Build AI Powered Automations Describe what you want to automate and watch AI cr…" at bounding box center [431, 210] width 673 height 404
click at [33, 252] on ul "Usage Settings Resources Documentation Blog" at bounding box center [42, 245] width 64 height 44
click at [36, 258] on span "Resources" at bounding box center [39, 260] width 24 height 7
click at [65, 260] on icon at bounding box center [68, 260] width 7 height 7
click at [41, 54] on link "Automations" at bounding box center [43, 53] width 64 height 14
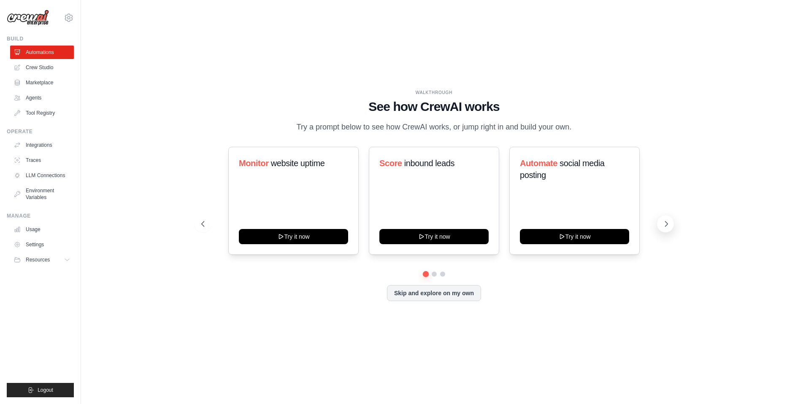
click at [664, 223] on icon at bounding box center [666, 224] width 8 height 8
click at [293, 158] on h3 "Summarize customer support tickets" at bounding box center [293, 169] width 109 height 24
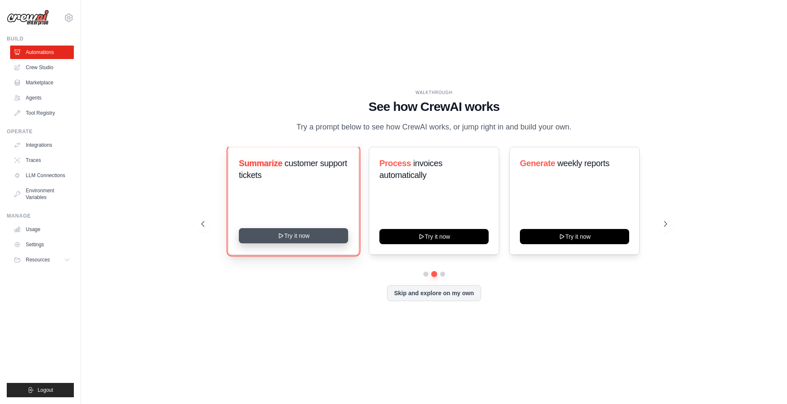
click at [292, 233] on button "Try it now" at bounding box center [293, 235] width 109 height 15
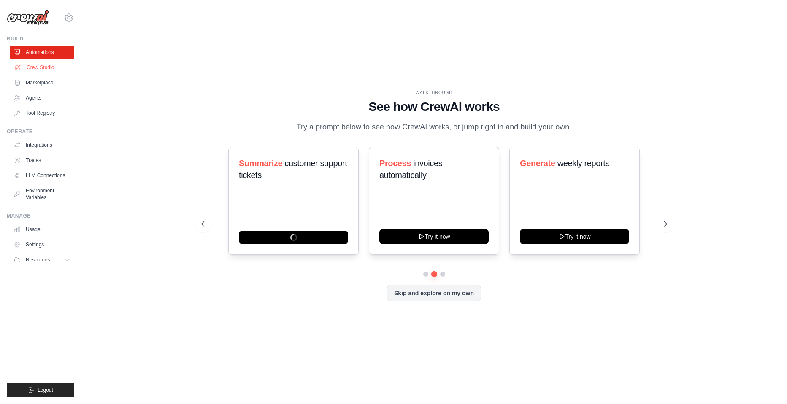
click at [32, 66] on link "Crew Studio" at bounding box center [43, 68] width 64 height 14
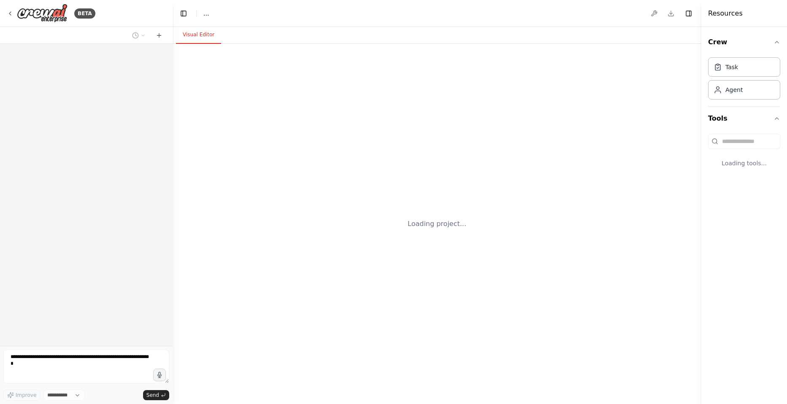
select select "****"
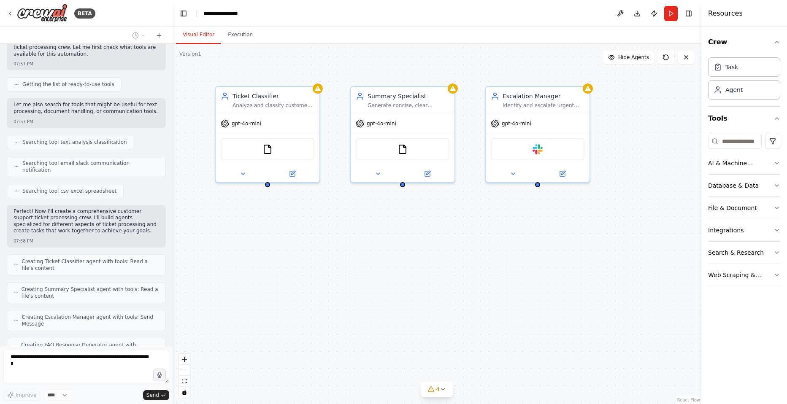
scroll to position [122, 0]
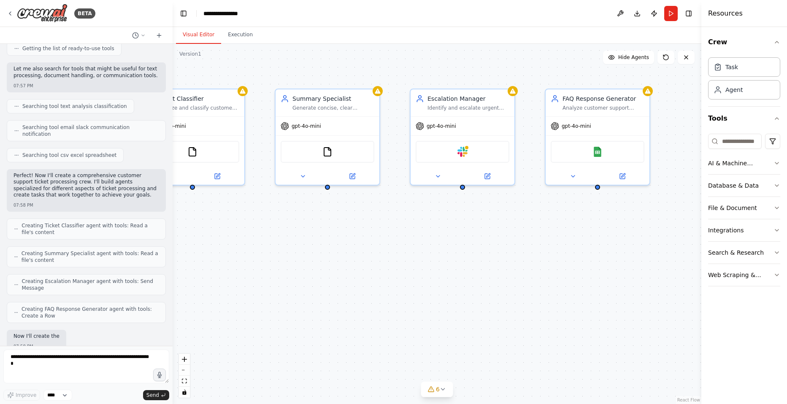
drag, startPoint x: 428, startPoint y: 243, endPoint x: 355, endPoint y: 244, distance: 73.0
click at [355, 244] on div "Ticket Classifier Analyze and classify customer support tickets by urgency leve…" at bounding box center [437, 224] width 529 height 361
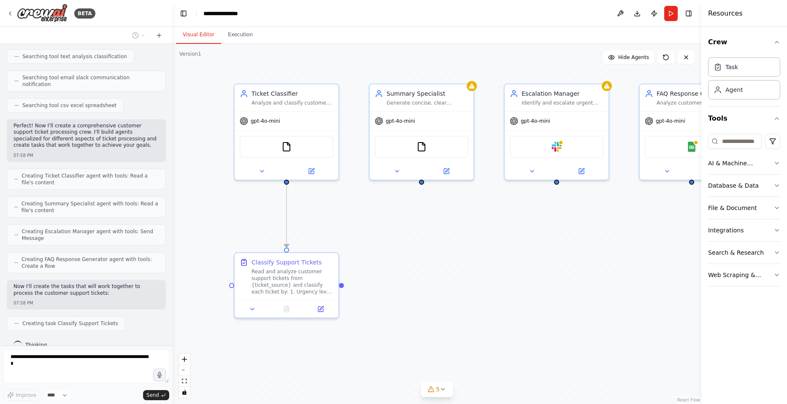
drag, startPoint x: 331, startPoint y: 241, endPoint x: 425, endPoint y: 236, distance: 94.3
click at [425, 236] on div ".deletable-edge-delete-btn { width: 20px; height: 20px; border: 0px solid #ffff…" at bounding box center [437, 224] width 529 height 361
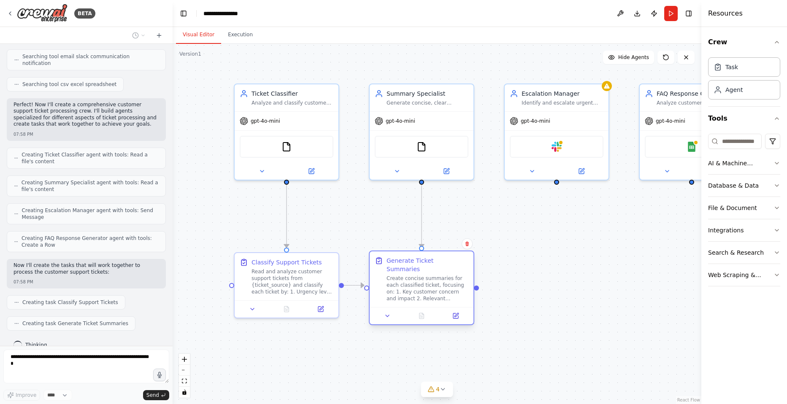
drag, startPoint x: 439, startPoint y: 274, endPoint x: 426, endPoint y: 272, distance: 13.6
click at [426, 275] on div "Create concise summaries for each classified ticket, focusing on: 1. Key custom…" at bounding box center [428, 288] width 82 height 27
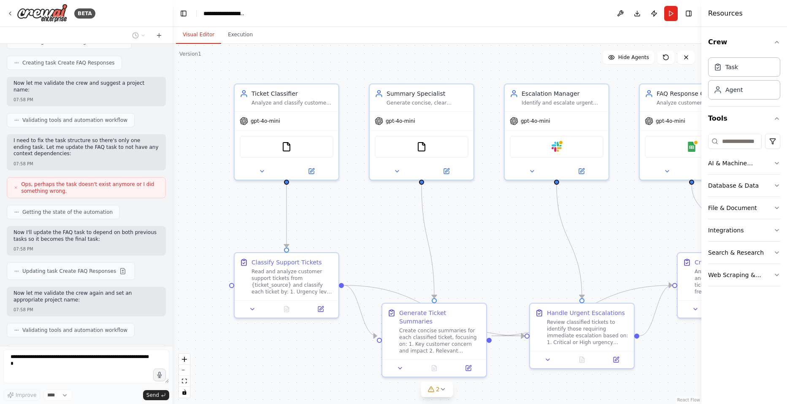
scroll to position [532, 0]
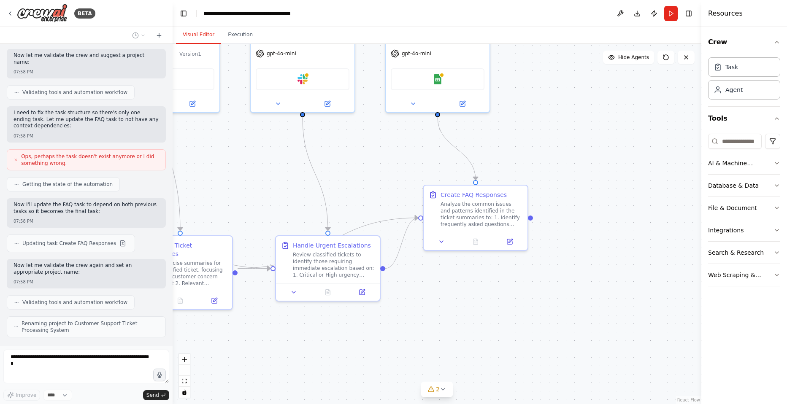
drag, startPoint x: 673, startPoint y: 368, endPoint x: 419, endPoint y: 301, distance: 263.0
click at [419, 301] on div ".deletable-edge-delete-btn { width: 20px; height: 20px; border: 0px solid #ffff…" at bounding box center [437, 224] width 529 height 361
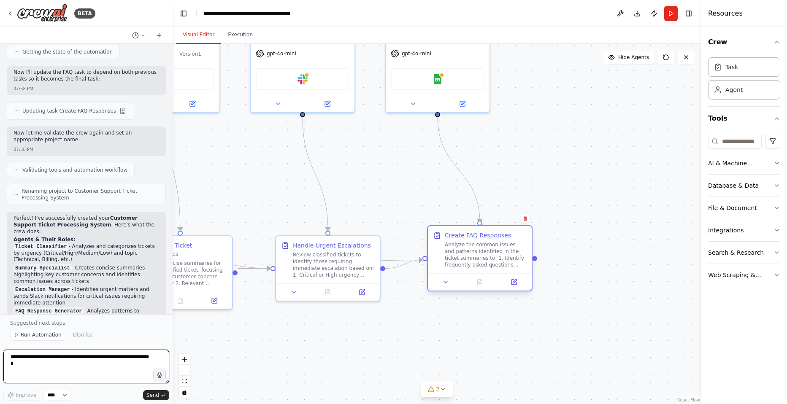
drag, startPoint x: 475, startPoint y: 220, endPoint x: 476, endPoint y: 266, distance: 45.6
click at [476, 266] on div "Analyze the common issues and patterns identified in the ticket summaries to: 1…" at bounding box center [486, 254] width 82 height 27
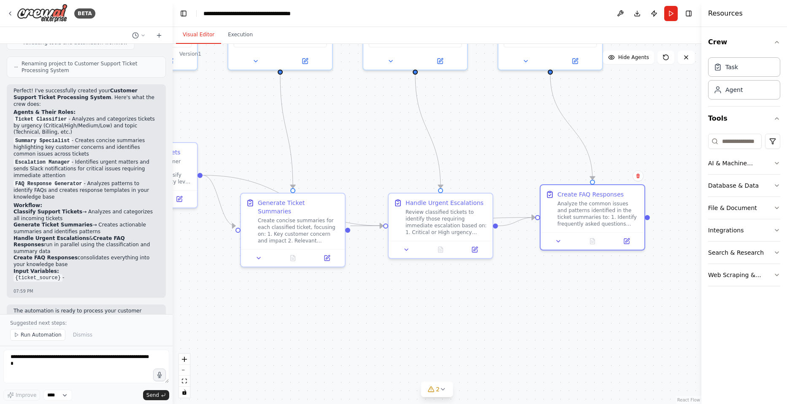
drag, startPoint x: 432, startPoint y: 317, endPoint x: 545, endPoint y: 274, distance: 120.5
click at [545, 274] on div ".deletable-edge-delete-btn { width: 20px; height: 20px; border: 0px solid #ffff…" at bounding box center [437, 224] width 529 height 361
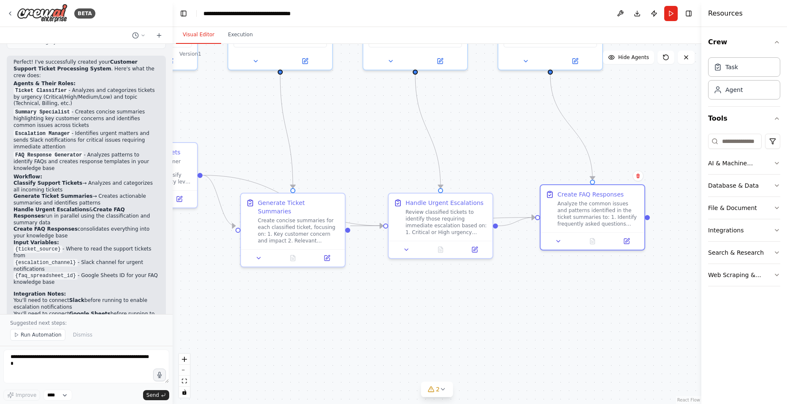
scroll to position [778, 0]
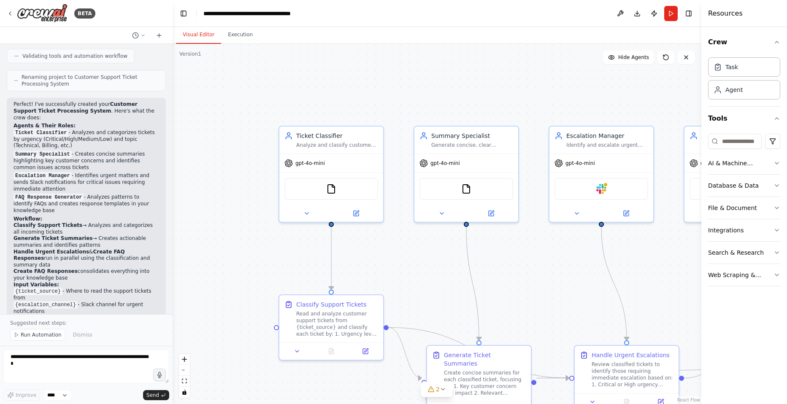
drag, startPoint x: 226, startPoint y: 136, endPoint x: 405, endPoint y: 284, distance: 231.8
click at [405, 284] on div ".deletable-edge-delete-btn { width: 20px; height: 20px; border: 0px solid #ffff…" at bounding box center [437, 224] width 529 height 361
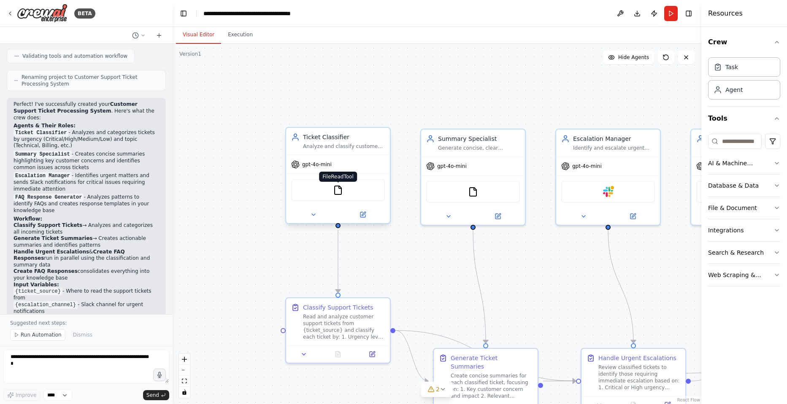
click at [336, 194] on img at bounding box center [338, 190] width 10 height 10
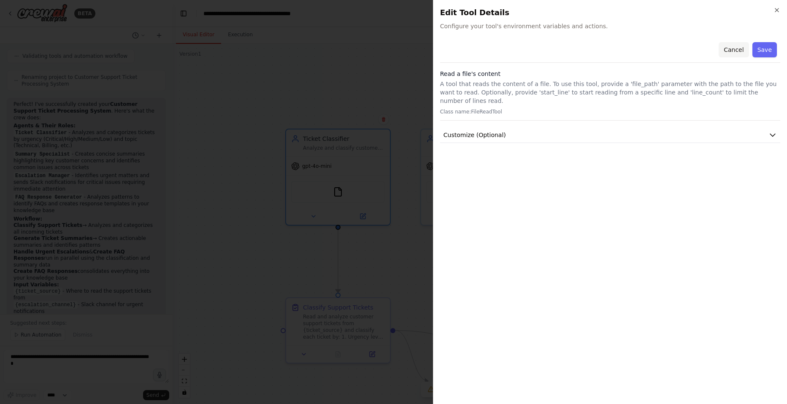
click at [740, 54] on button "Cancel" at bounding box center [734, 49] width 30 height 15
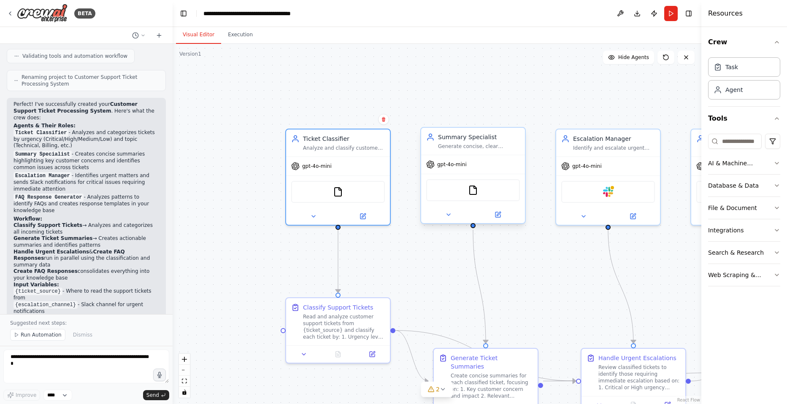
click at [493, 189] on div "FileReadTool" at bounding box center [473, 190] width 94 height 22
click at [475, 193] on img at bounding box center [473, 190] width 10 height 10
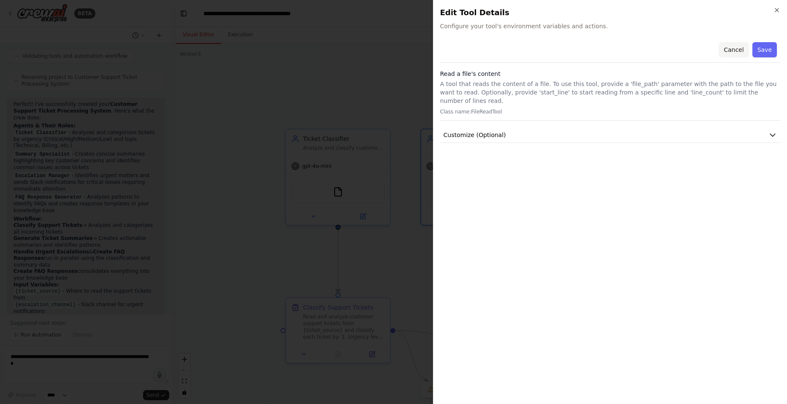
click at [741, 51] on button "Cancel" at bounding box center [734, 49] width 30 height 15
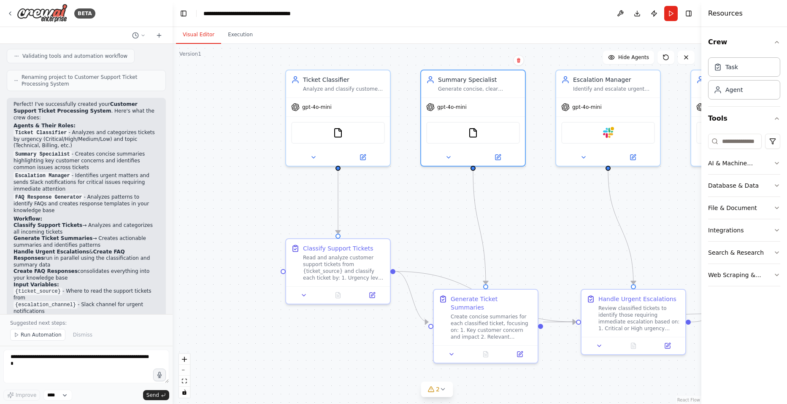
drag, startPoint x: 446, startPoint y: 257, endPoint x: 446, endPoint y: 198, distance: 59.1
click at [446, 198] on div ".deletable-edge-delete-btn { width: 20px; height: 20px; border: 0px solid #ffff…" at bounding box center [437, 224] width 529 height 361
click at [372, 295] on icon at bounding box center [373, 293] width 4 height 4
click at [370, 293] on icon at bounding box center [372, 293] width 5 height 5
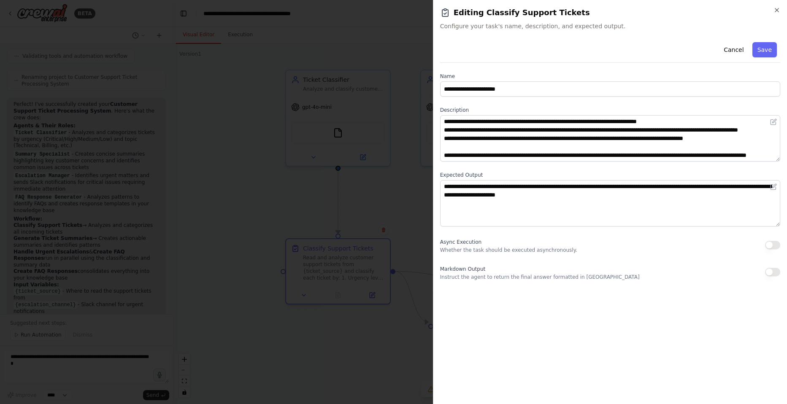
scroll to position [17, 0]
click at [396, 198] on div at bounding box center [393, 202] width 787 height 404
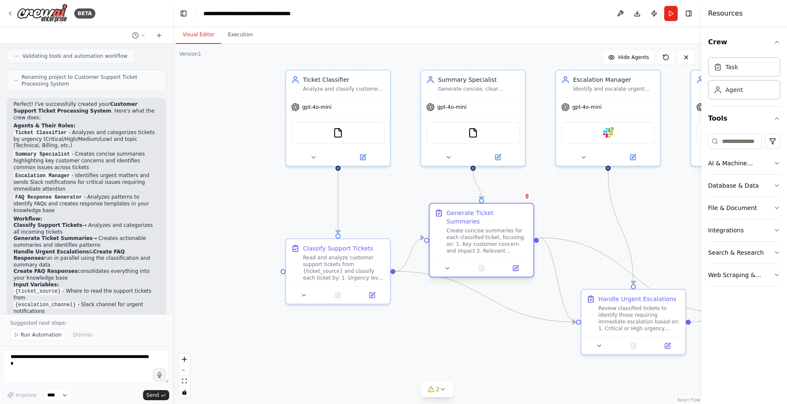
drag, startPoint x: 505, startPoint y: 293, endPoint x: 493, endPoint y: 228, distance: 66.4
click at [493, 228] on div "Create concise summaries for each classified ticket, focusing on: 1. Key custom…" at bounding box center [488, 241] width 82 height 27
click at [518, 266] on icon at bounding box center [515, 268] width 5 height 5
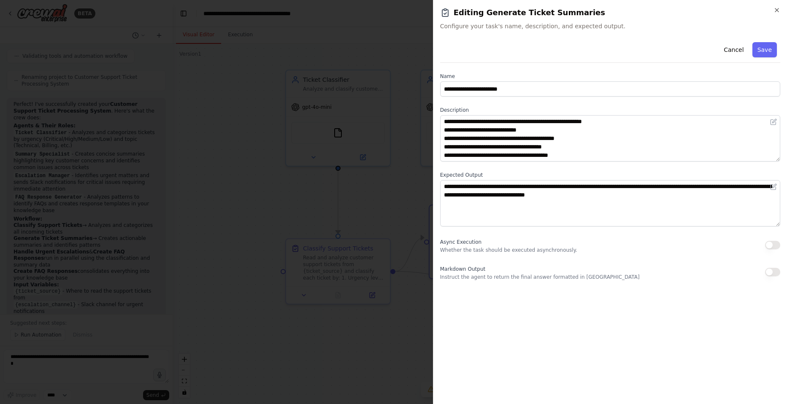
click at [415, 203] on div at bounding box center [393, 202] width 787 height 404
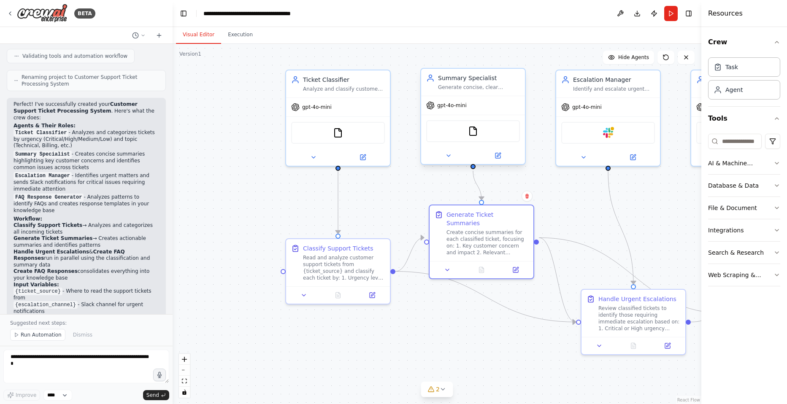
click at [503, 161] on div at bounding box center [473, 155] width 104 height 17
click at [501, 159] on icon at bounding box center [498, 155] width 7 height 7
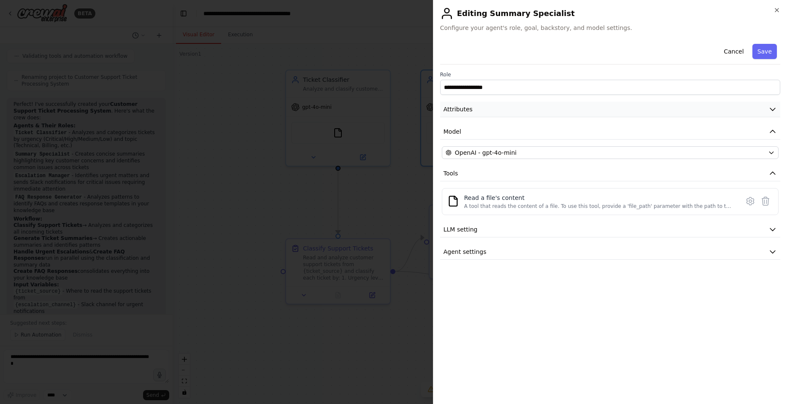
click at [516, 102] on button "Attributes" at bounding box center [610, 110] width 340 height 16
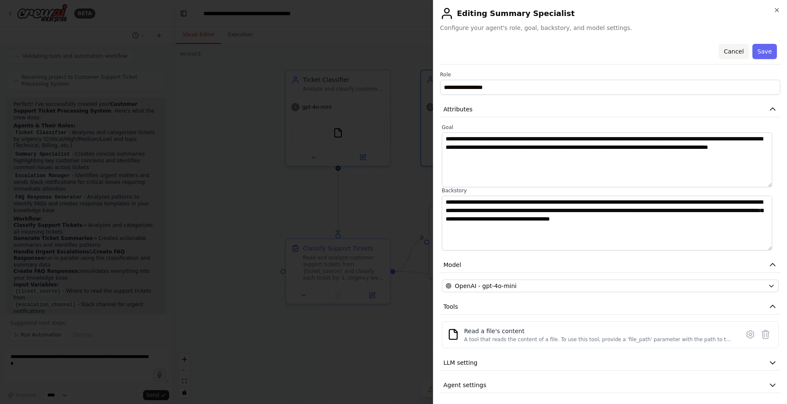
click at [719, 45] on button "Cancel" at bounding box center [734, 51] width 30 height 15
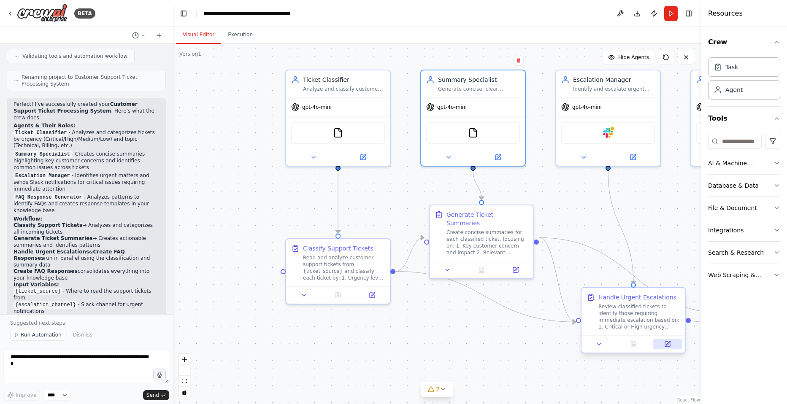
click at [668, 342] on icon at bounding box center [667, 344] width 7 height 7
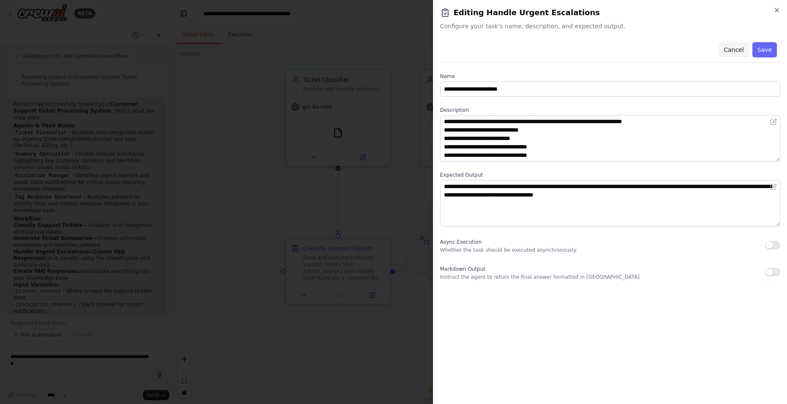
click at [734, 50] on button "Cancel" at bounding box center [734, 49] width 30 height 15
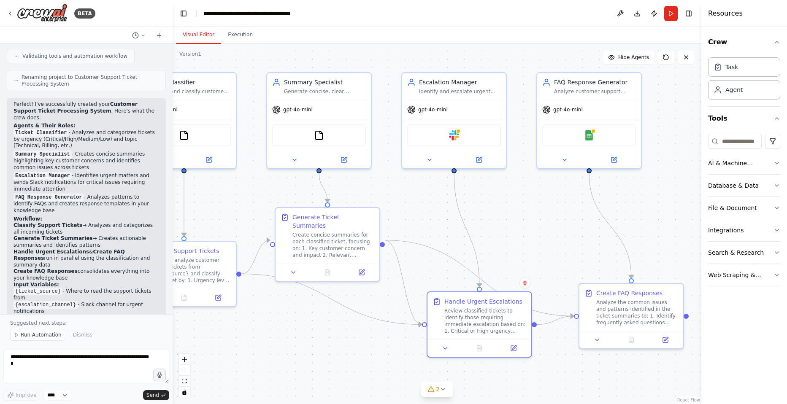
drag, startPoint x: 599, startPoint y: 215, endPoint x: 445, endPoint y: 217, distance: 154.1
click at [445, 217] on div ".deletable-edge-delete-btn { width: 20px; height: 20px; border: 0px solid #ffff…" at bounding box center [437, 224] width 529 height 361
click at [667, 336] on icon at bounding box center [666, 338] width 4 height 4
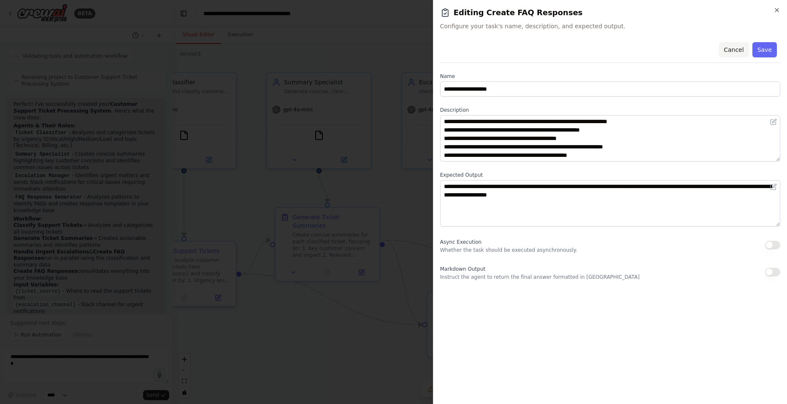
click at [734, 52] on button "Cancel" at bounding box center [734, 49] width 30 height 15
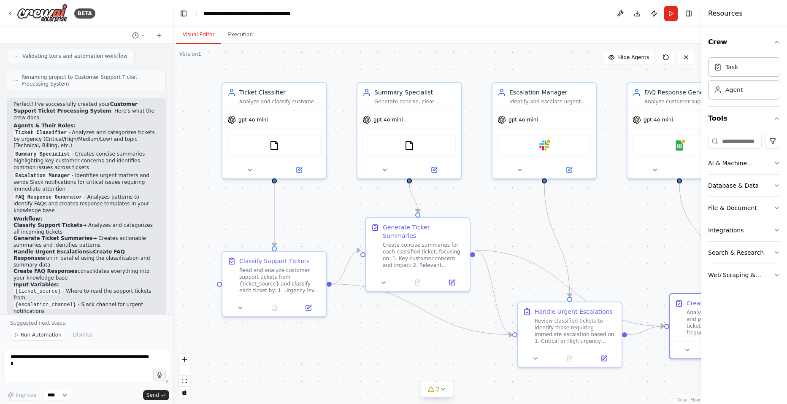
drag, startPoint x: 421, startPoint y: 66, endPoint x: 512, endPoint y: 76, distance: 90.9
click at [512, 76] on div ".deletable-edge-delete-btn { width: 20px; height: 20px; border: 0px solid #ffff…" at bounding box center [437, 224] width 529 height 361
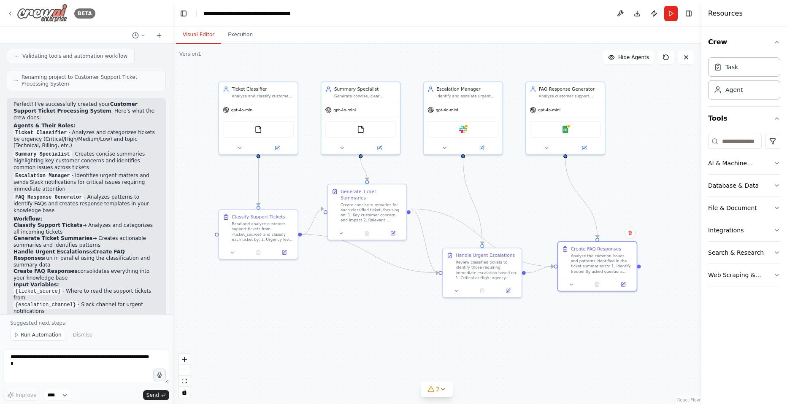
click at [7, 7] on div "BETA" at bounding box center [51, 13] width 89 height 19
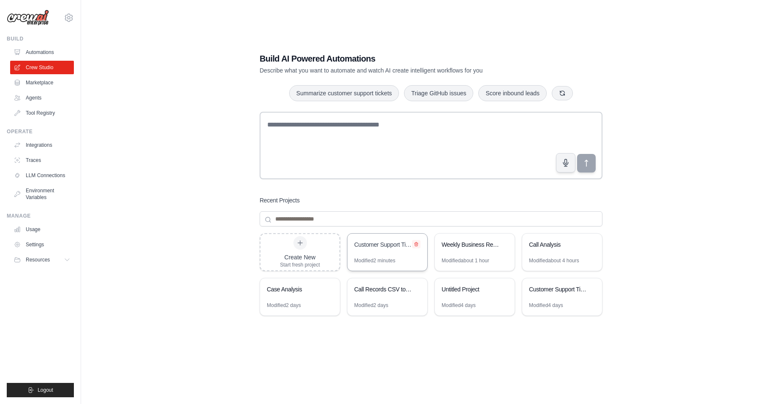
click at [418, 246] on icon at bounding box center [416, 244] width 5 height 5
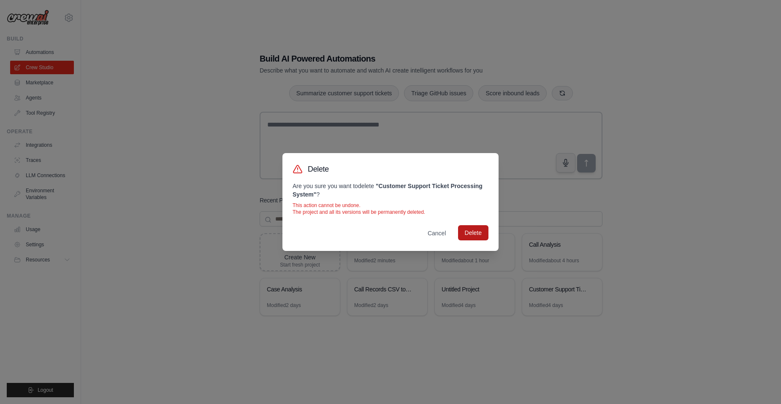
click at [469, 238] on button "Delete" at bounding box center [473, 232] width 30 height 15
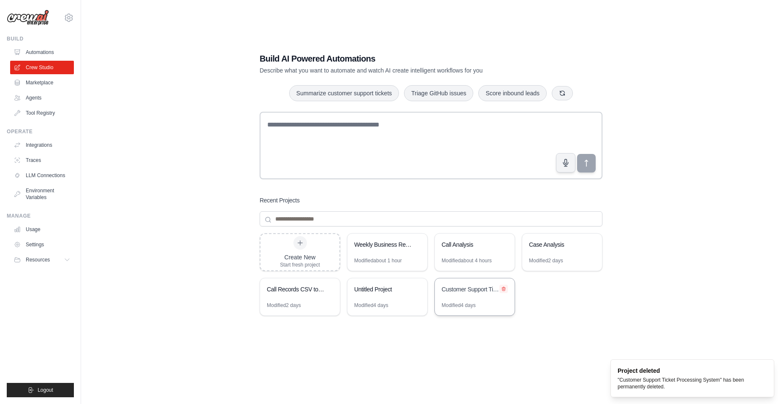
click at [506, 290] on icon at bounding box center [503, 289] width 5 height 5
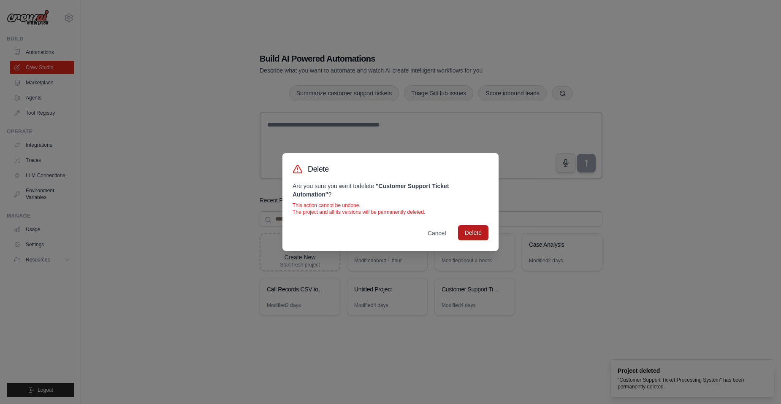
click at [470, 229] on button "Delete" at bounding box center [473, 232] width 30 height 15
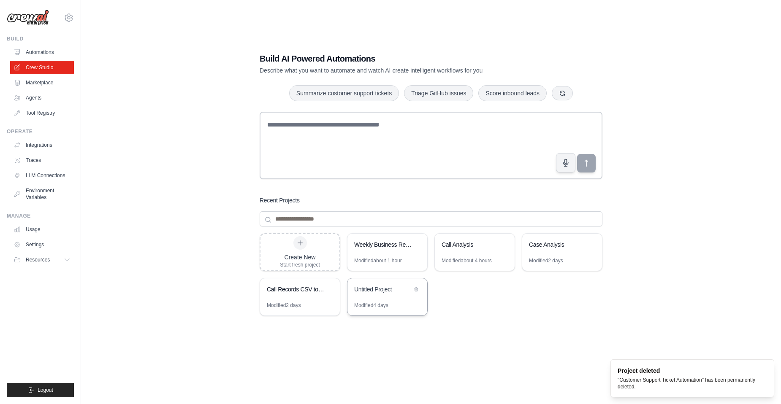
click at [401, 289] on div "Untitled Project" at bounding box center [383, 289] width 58 height 8
click at [418, 290] on icon at bounding box center [416, 289] width 3 height 4
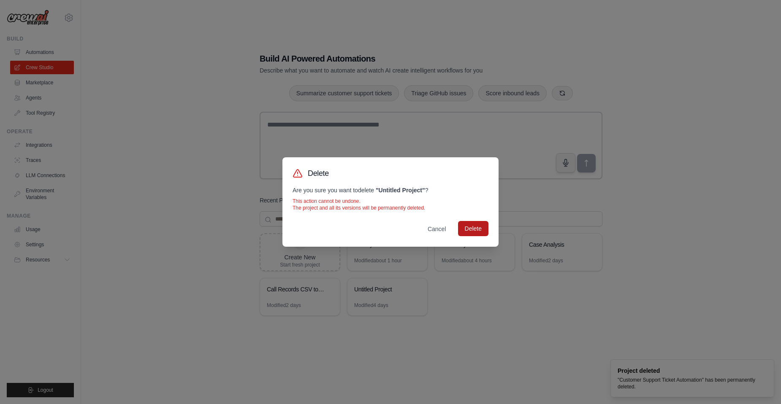
click at [466, 228] on button "Delete" at bounding box center [473, 228] width 30 height 15
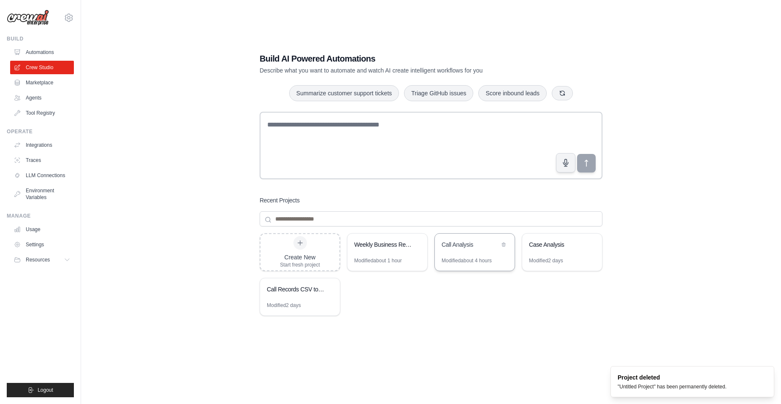
click at [463, 250] on div "Call Analysis" at bounding box center [471, 246] width 58 height 10
click at [572, 247] on div "Case Analysis" at bounding box center [558, 245] width 58 height 8
click at [592, 245] on icon at bounding box center [590, 245] width 3 height 4
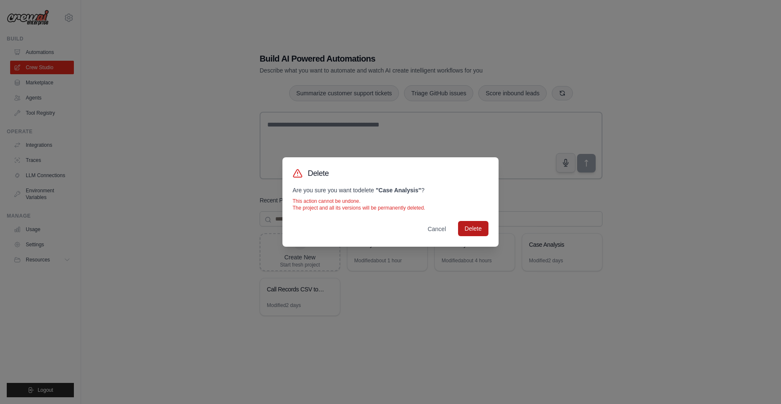
click at [469, 228] on button "Delete" at bounding box center [473, 228] width 30 height 15
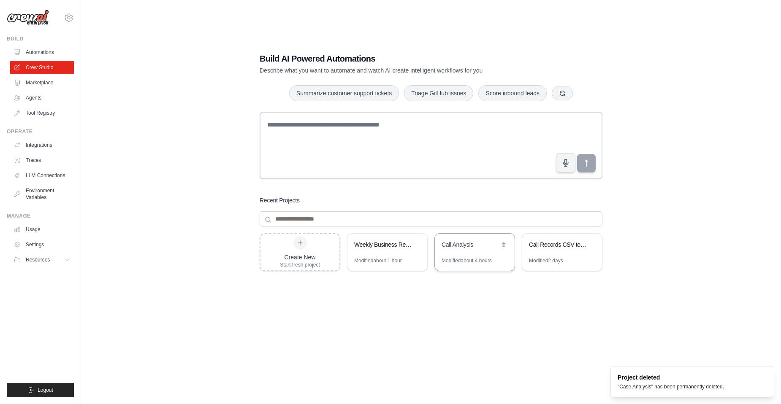
click at [473, 247] on div "Call Analysis" at bounding box center [471, 245] width 58 height 8
click at [114, 217] on div "Build AI Powered Automations Describe what you want to automate and watch AI cr…" at bounding box center [431, 210] width 673 height 404
click at [39, 111] on link "Tool Registry" at bounding box center [43, 113] width 64 height 14
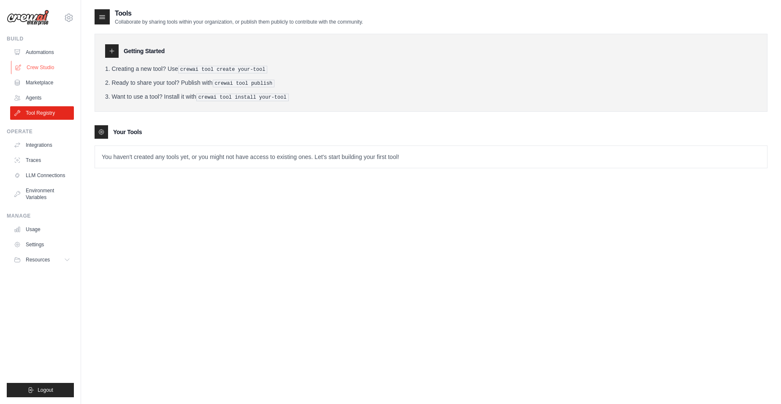
click at [31, 62] on link "Crew Studio" at bounding box center [43, 68] width 64 height 14
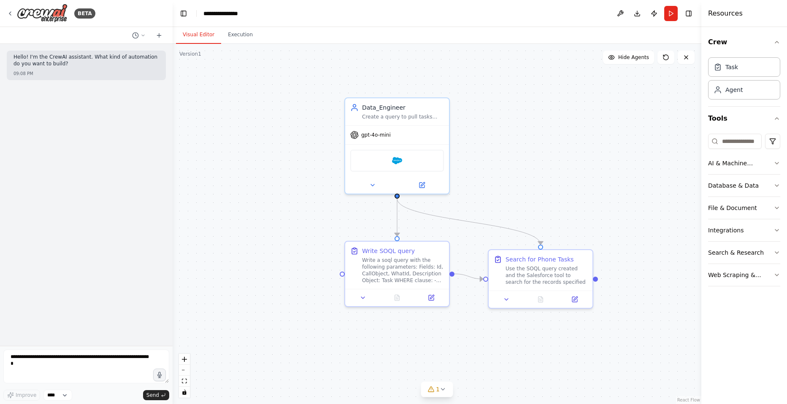
drag, startPoint x: 403, startPoint y: 286, endPoint x: 305, endPoint y: 255, distance: 103.1
click at [305, 255] on div ".deletable-edge-delete-btn { width: 20px; height: 20px; border: 0px solid #ffff…" at bounding box center [437, 224] width 529 height 361
click at [407, 275] on div "Write a soql query with the following parameters: Fields: Id, CallObject, WhatI…" at bounding box center [403, 268] width 82 height 27
click at [436, 299] on button at bounding box center [431, 296] width 29 height 10
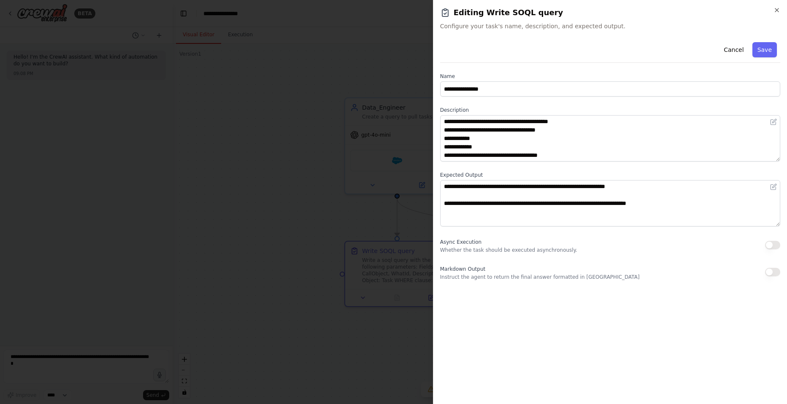
click at [405, 310] on div at bounding box center [393, 202] width 787 height 404
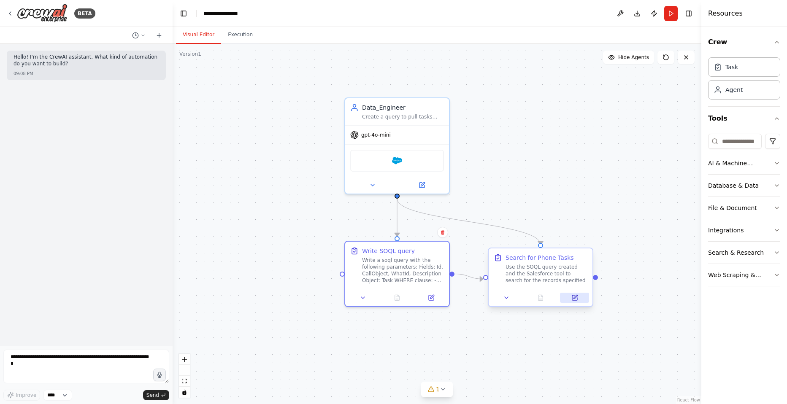
click at [578, 300] on icon at bounding box center [575, 298] width 7 height 7
click at [577, 297] on icon at bounding box center [576, 297] width 4 height 4
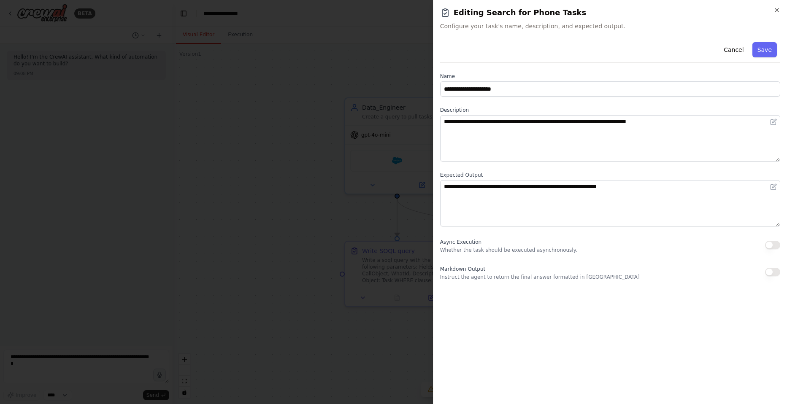
click at [360, 323] on div at bounding box center [393, 202] width 787 height 404
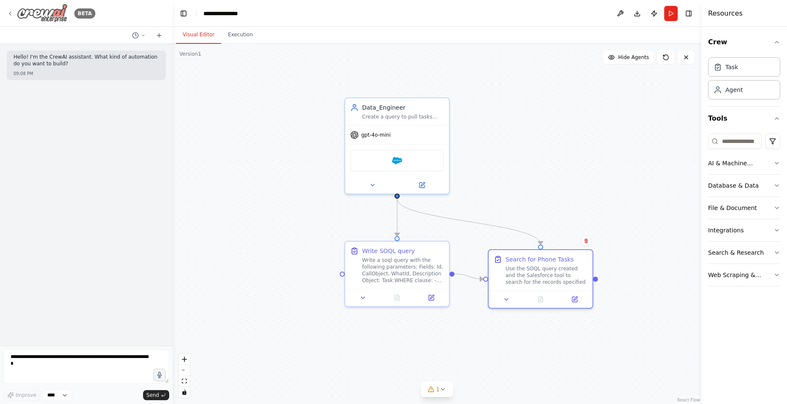
click at [8, 10] on div "BETA" at bounding box center [51, 13] width 89 height 19
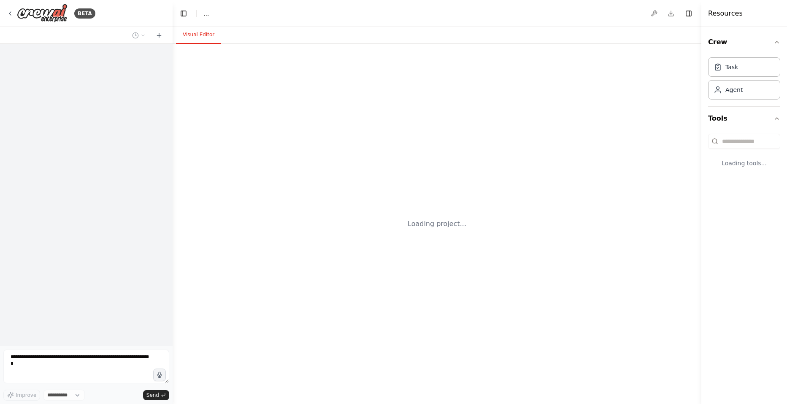
select select "****"
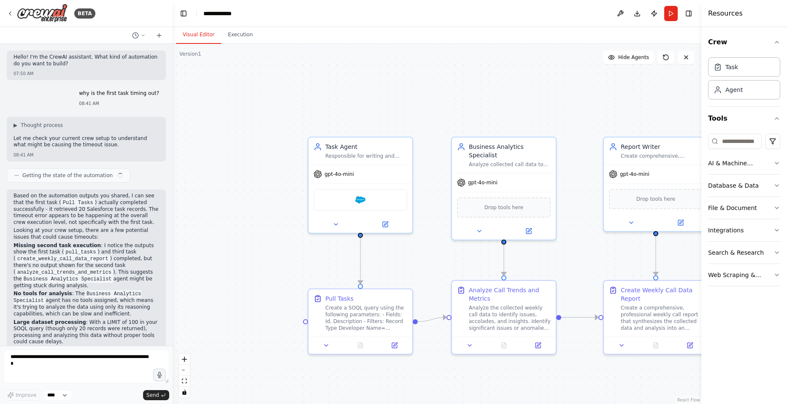
scroll to position [148, 0]
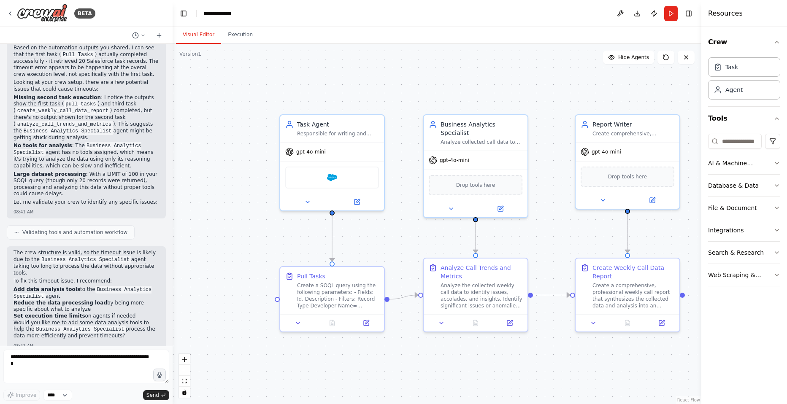
drag, startPoint x: 439, startPoint y: 251, endPoint x: 426, endPoint y: 229, distance: 25.7
click at [426, 229] on div ".deletable-edge-delete-btn { width: 20px; height: 20px; border: 0px solid #ffff…" at bounding box center [437, 224] width 529 height 361
click at [10, 18] on div "BETA" at bounding box center [51, 13] width 89 height 19
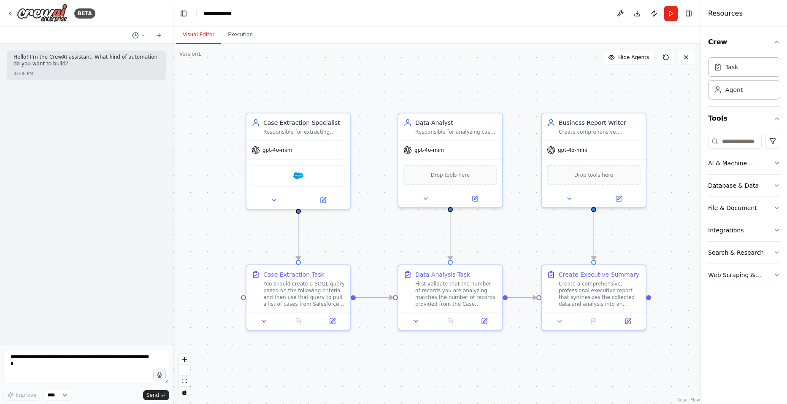
drag, startPoint x: 493, startPoint y: 277, endPoint x: 405, endPoint y: 228, distance: 100.4
click at [405, 228] on div ".deletable-edge-delete-btn { width: 20px; height: 20px; border: 0px solid #ffff…" at bounding box center [437, 224] width 529 height 361
click at [12, 14] on icon at bounding box center [10, 13] width 7 height 7
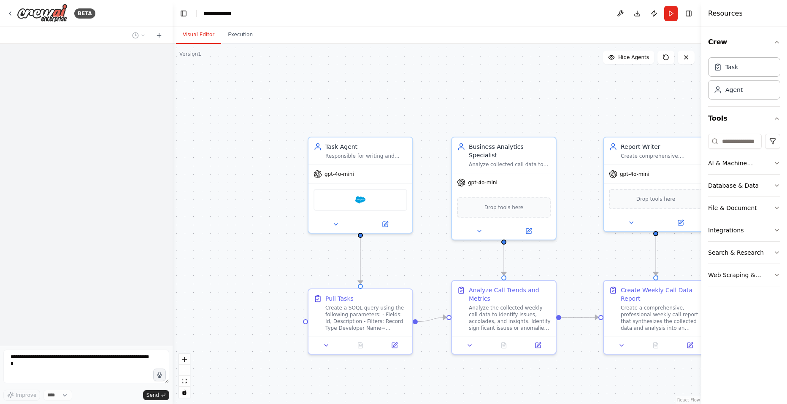
scroll to position [148, 0]
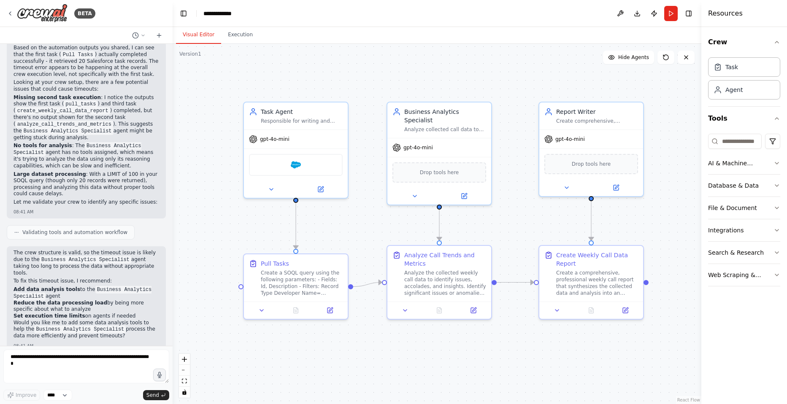
drag, startPoint x: 423, startPoint y: 254, endPoint x: 366, endPoint y: 218, distance: 67.3
click at [366, 218] on div ".deletable-edge-delete-btn { width: 20px; height: 20px; border: 0px solid #ffff…" at bounding box center [437, 224] width 529 height 361
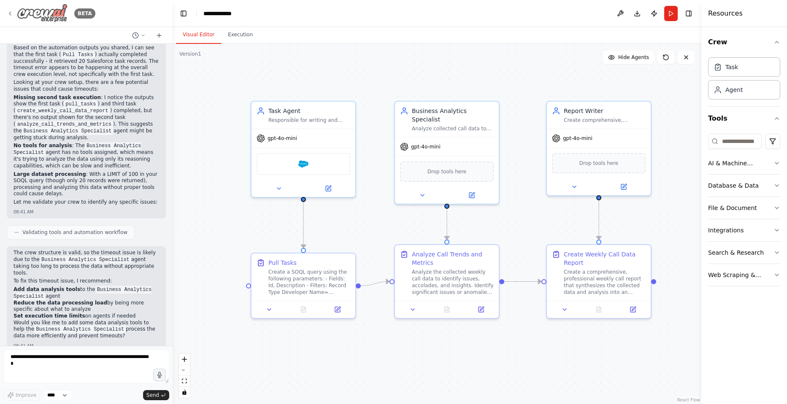
click at [13, 11] on icon at bounding box center [10, 13] width 7 height 7
